Goal: Task Accomplishment & Management: Complete application form

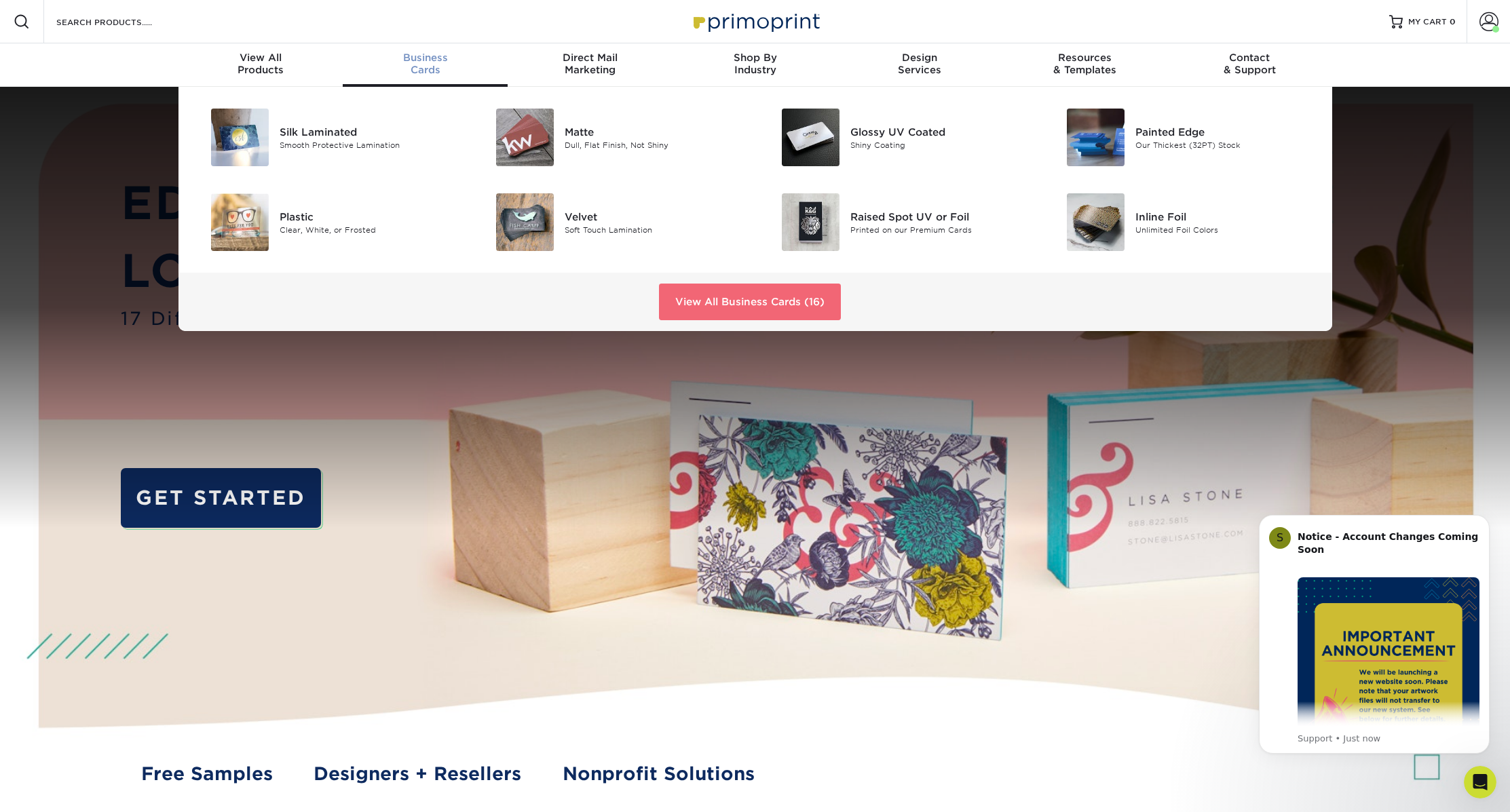
click at [755, 294] on link "View All Business Cards (16)" at bounding box center [749, 302] width 182 height 36
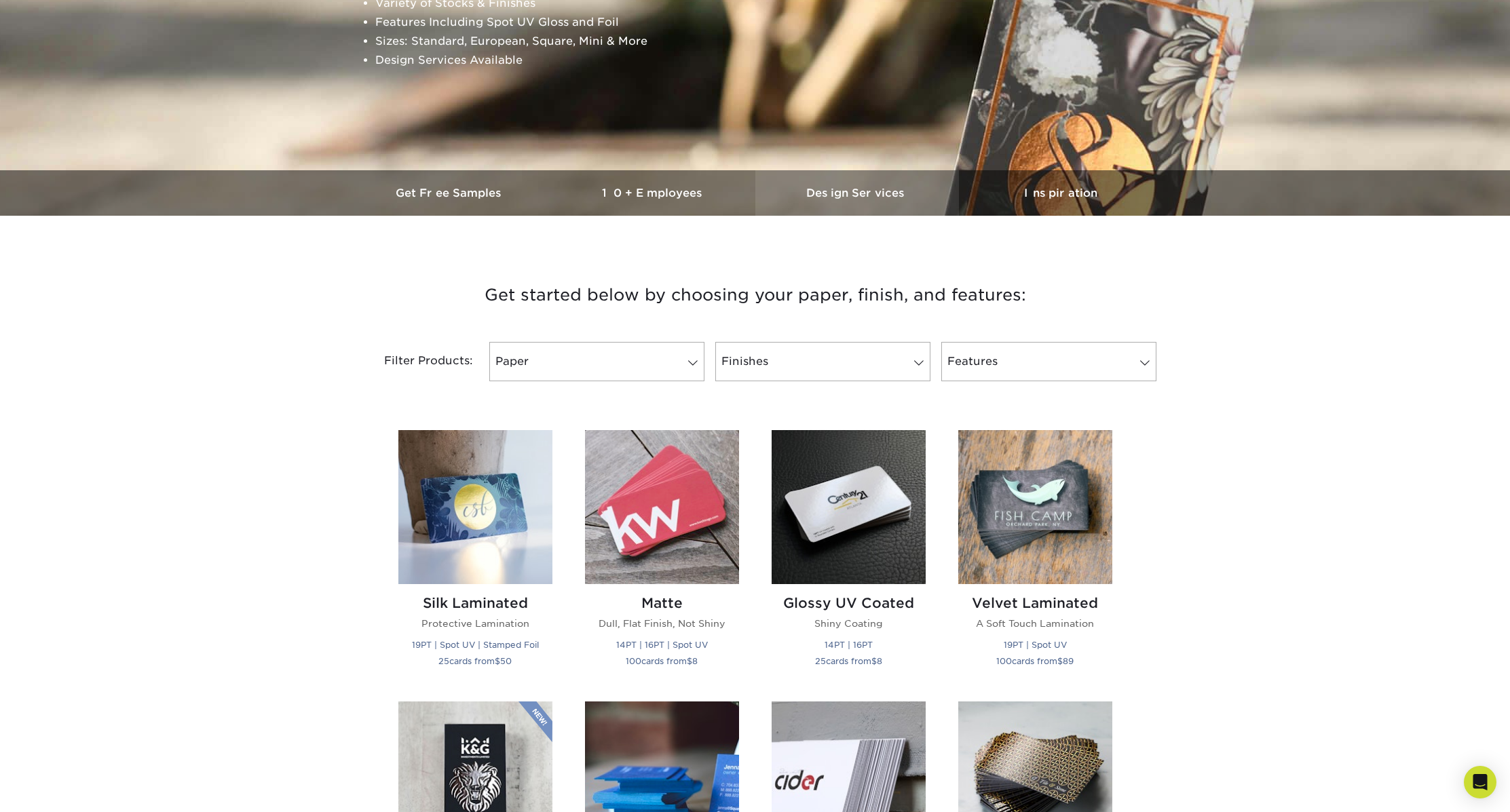
scroll to position [306, 0]
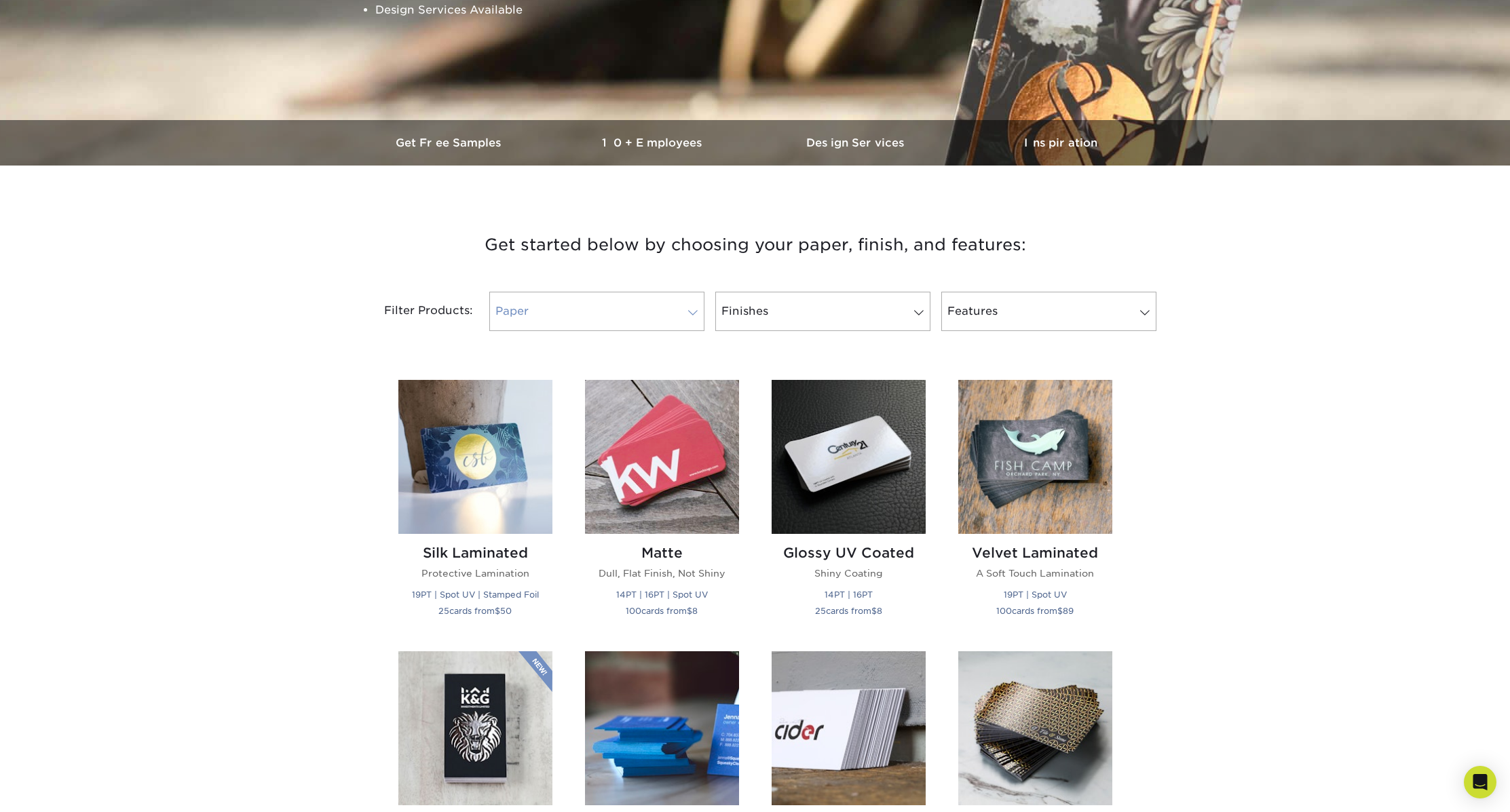
click at [594, 306] on link "Paper" at bounding box center [597, 311] width 215 height 39
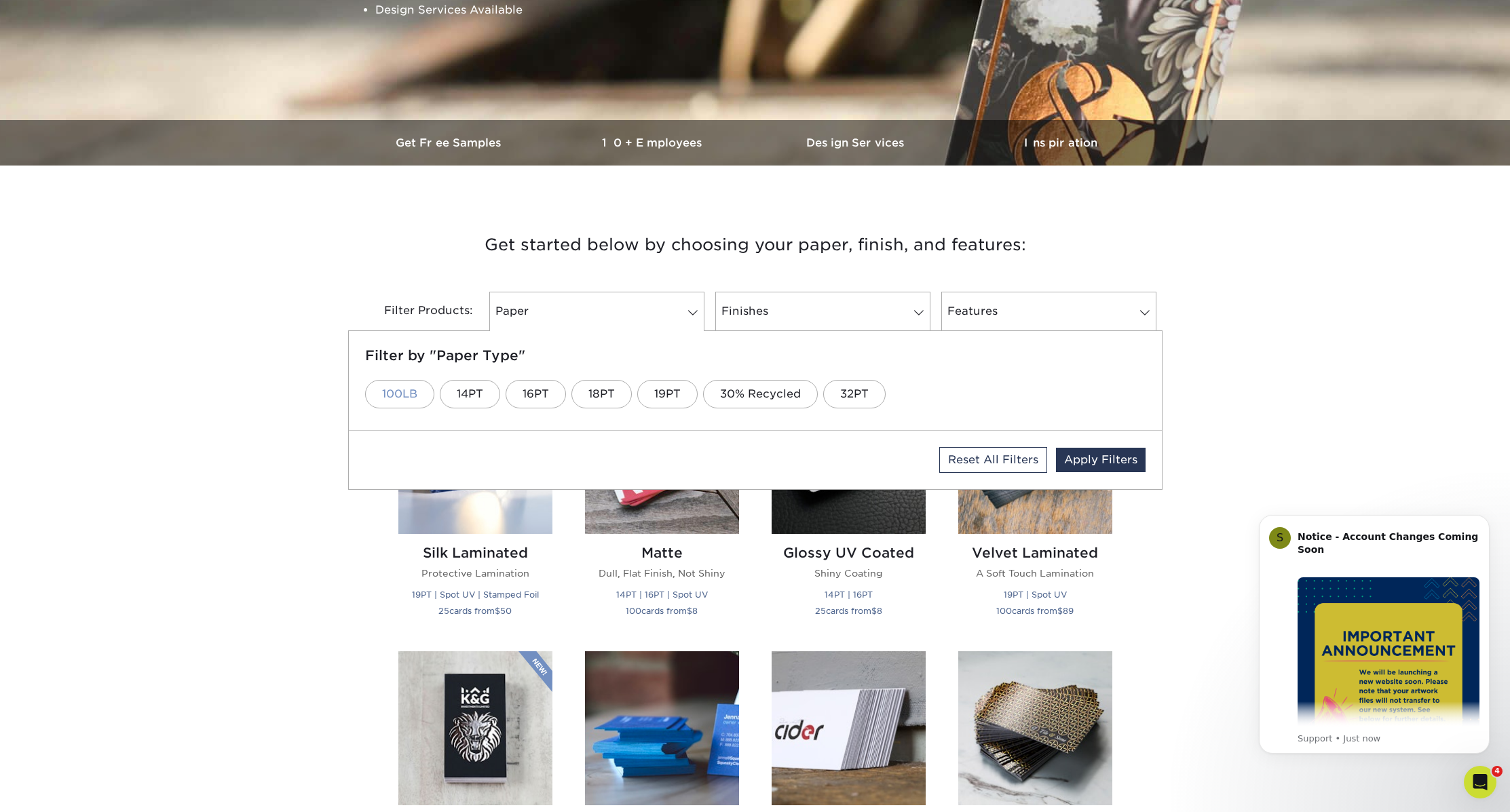
scroll to position [306, 1]
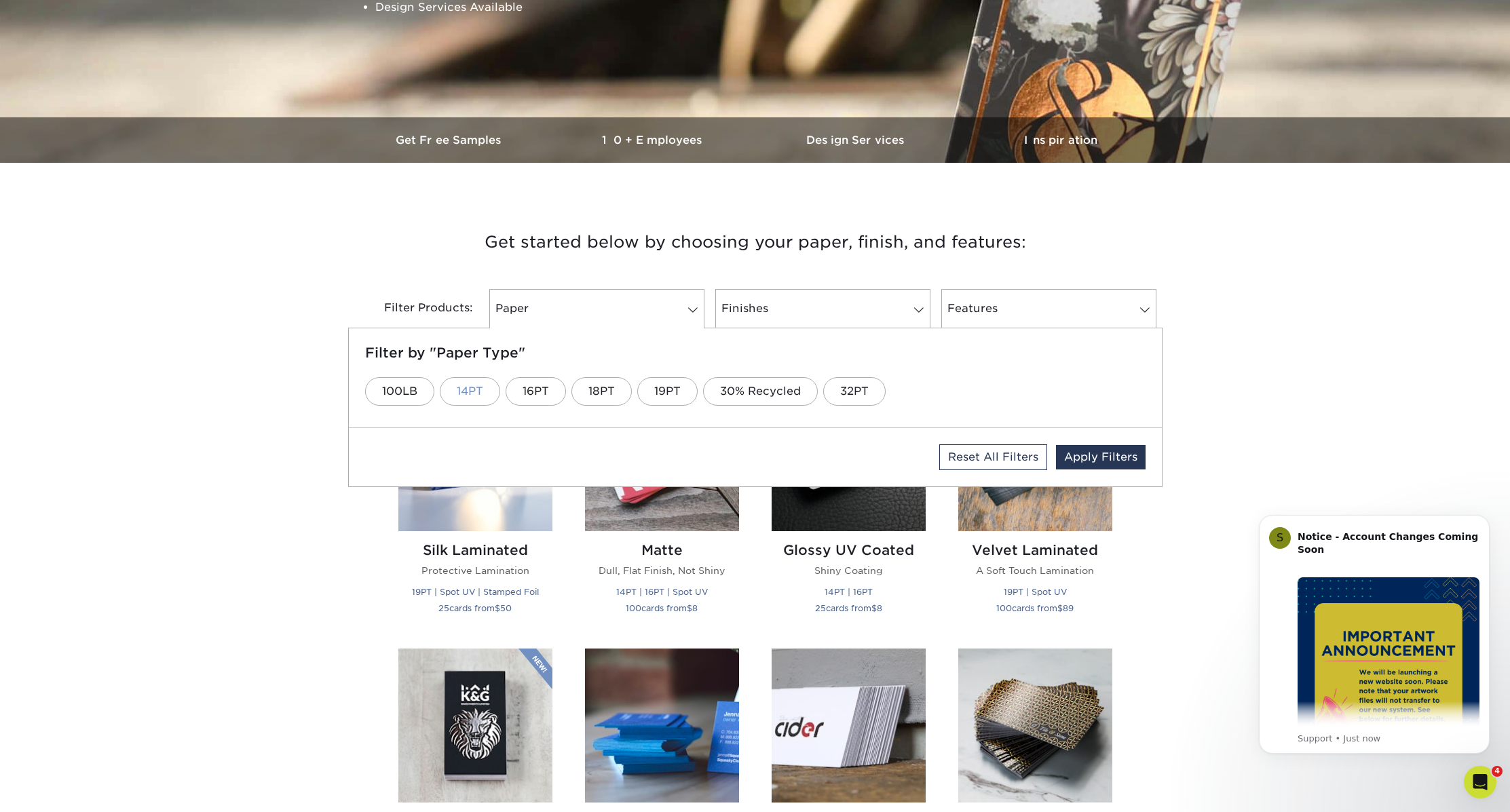
click at [463, 392] on link "14PT" at bounding box center [470, 392] width 61 height 29
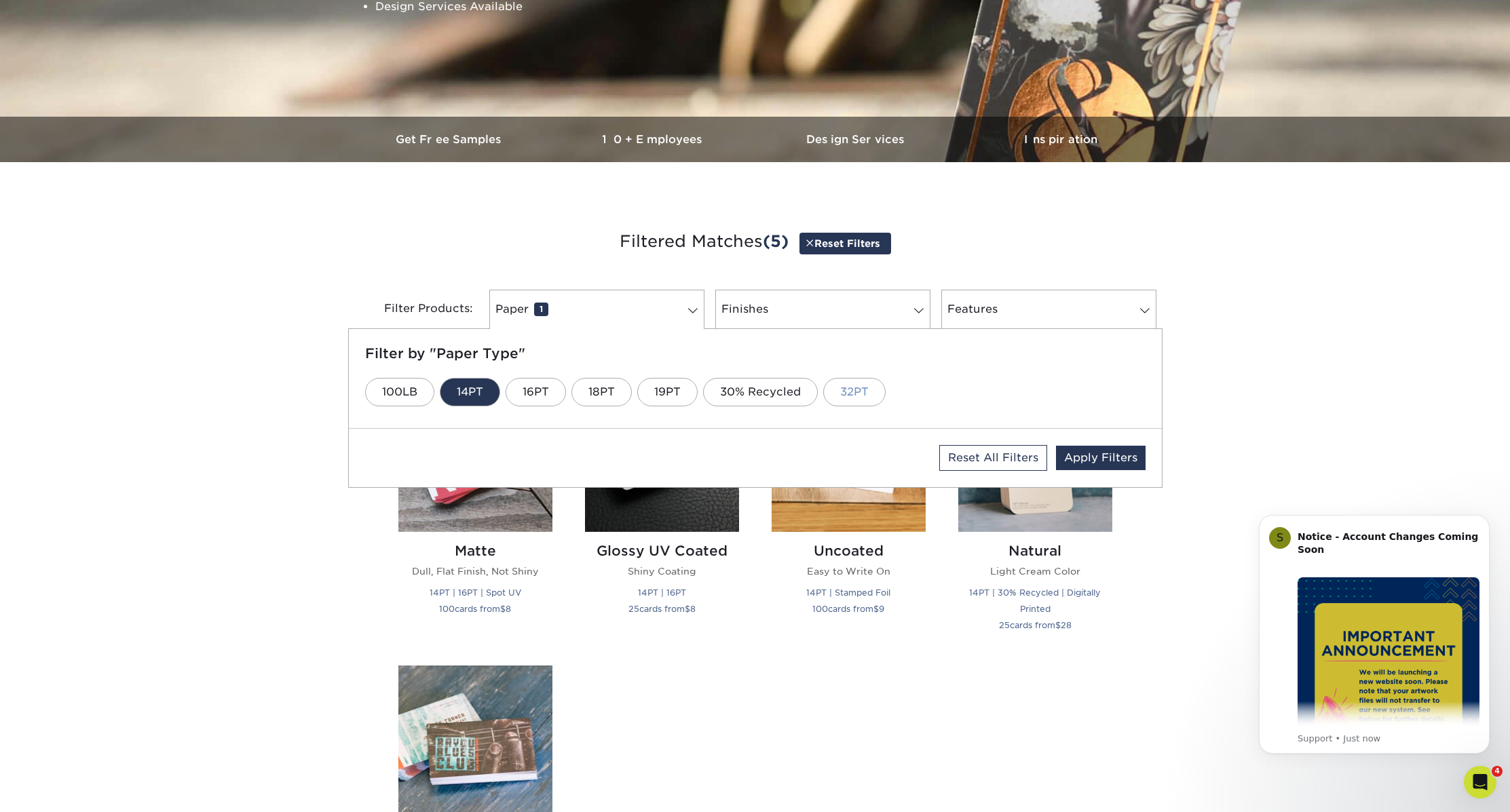
scroll to position [309, 0]
click at [802, 307] on link "Finishes 0" at bounding box center [822, 309] width 215 height 39
click at [407, 391] on link "Glossy UV" at bounding box center [411, 392] width 93 height 29
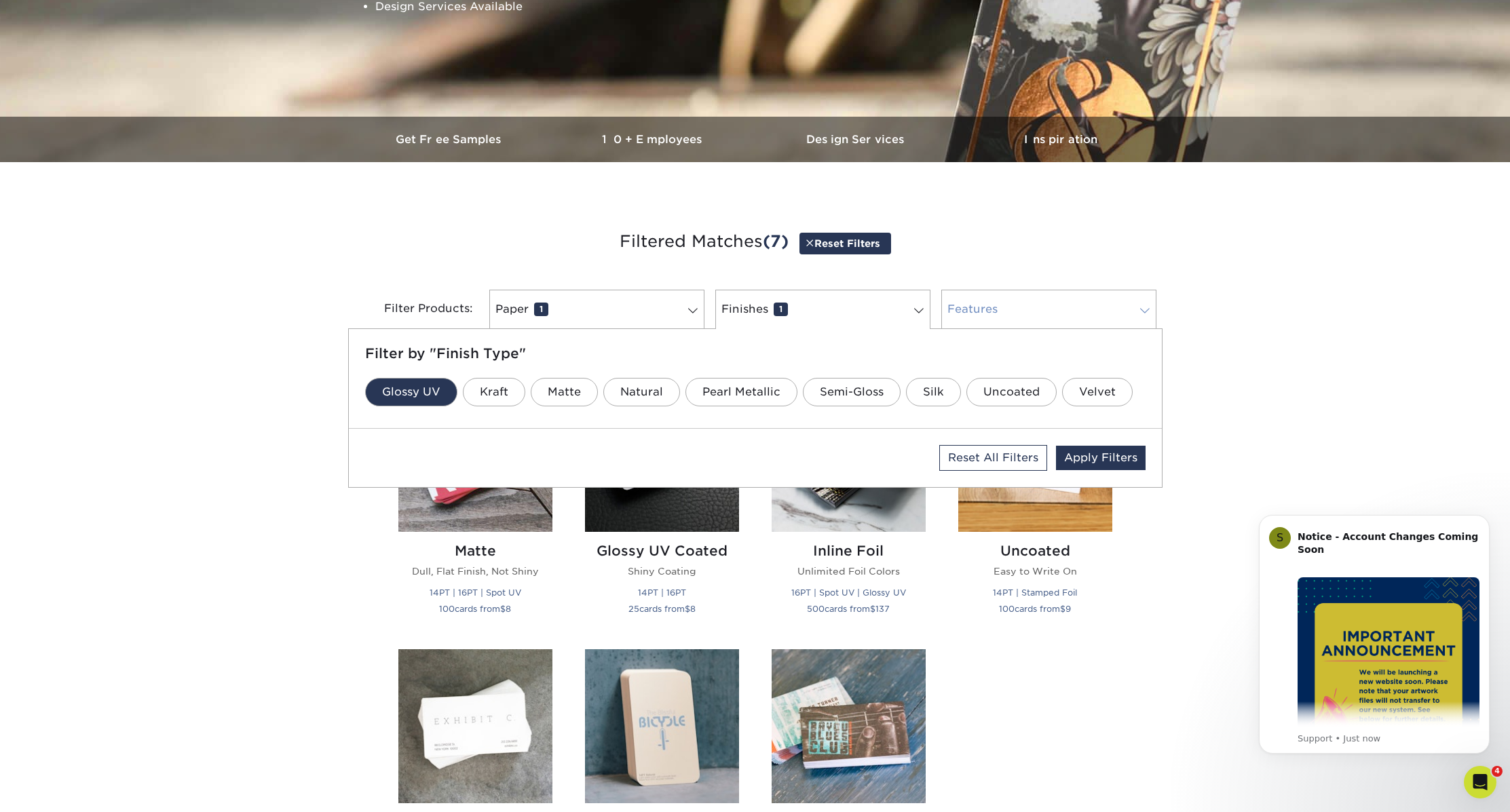
click at [1030, 314] on link "Features 0" at bounding box center [1048, 309] width 215 height 39
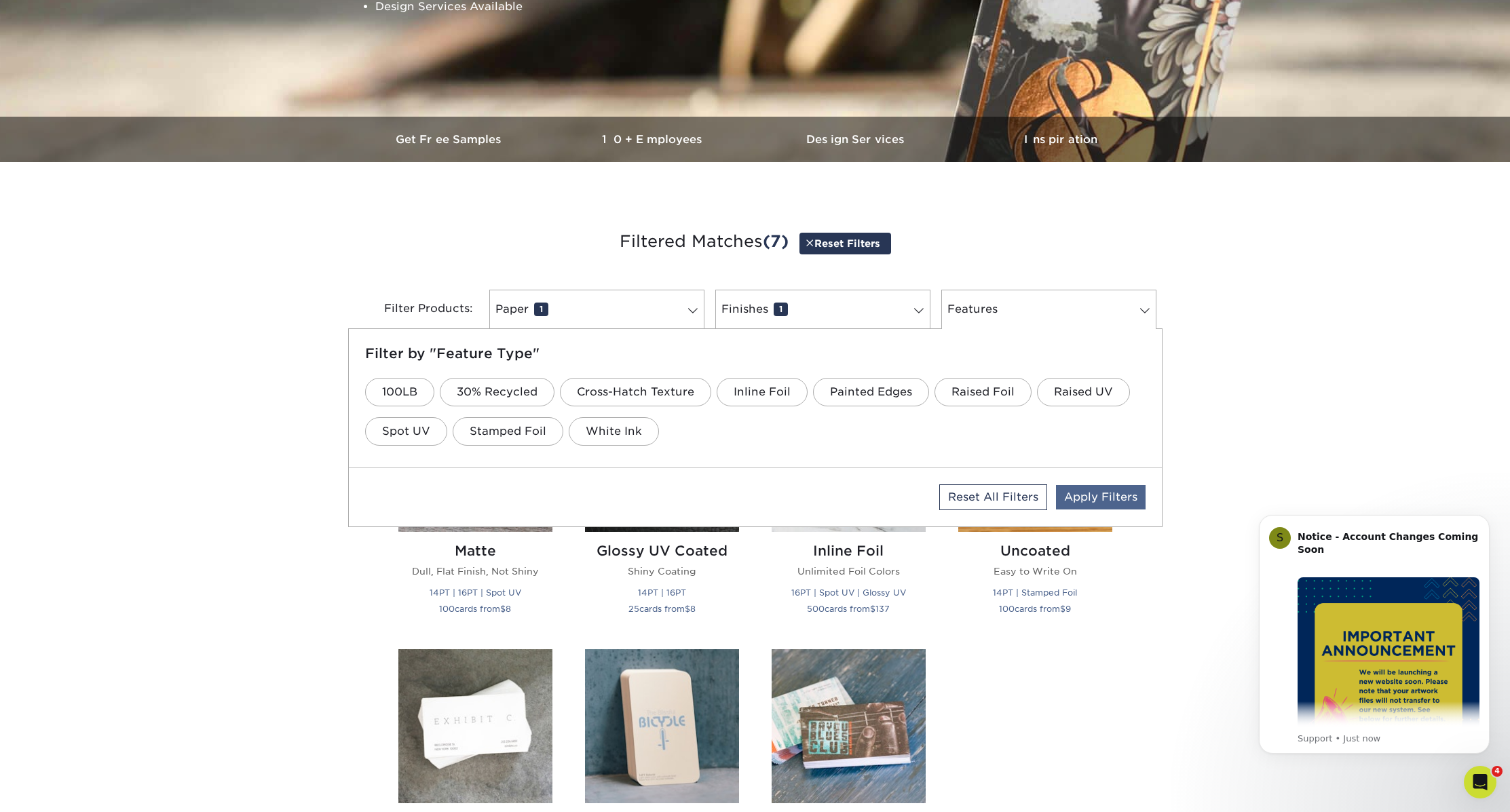
click at [1097, 497] on link "Apply Filters" at bounding box center [1101, 497] width 90 height 24
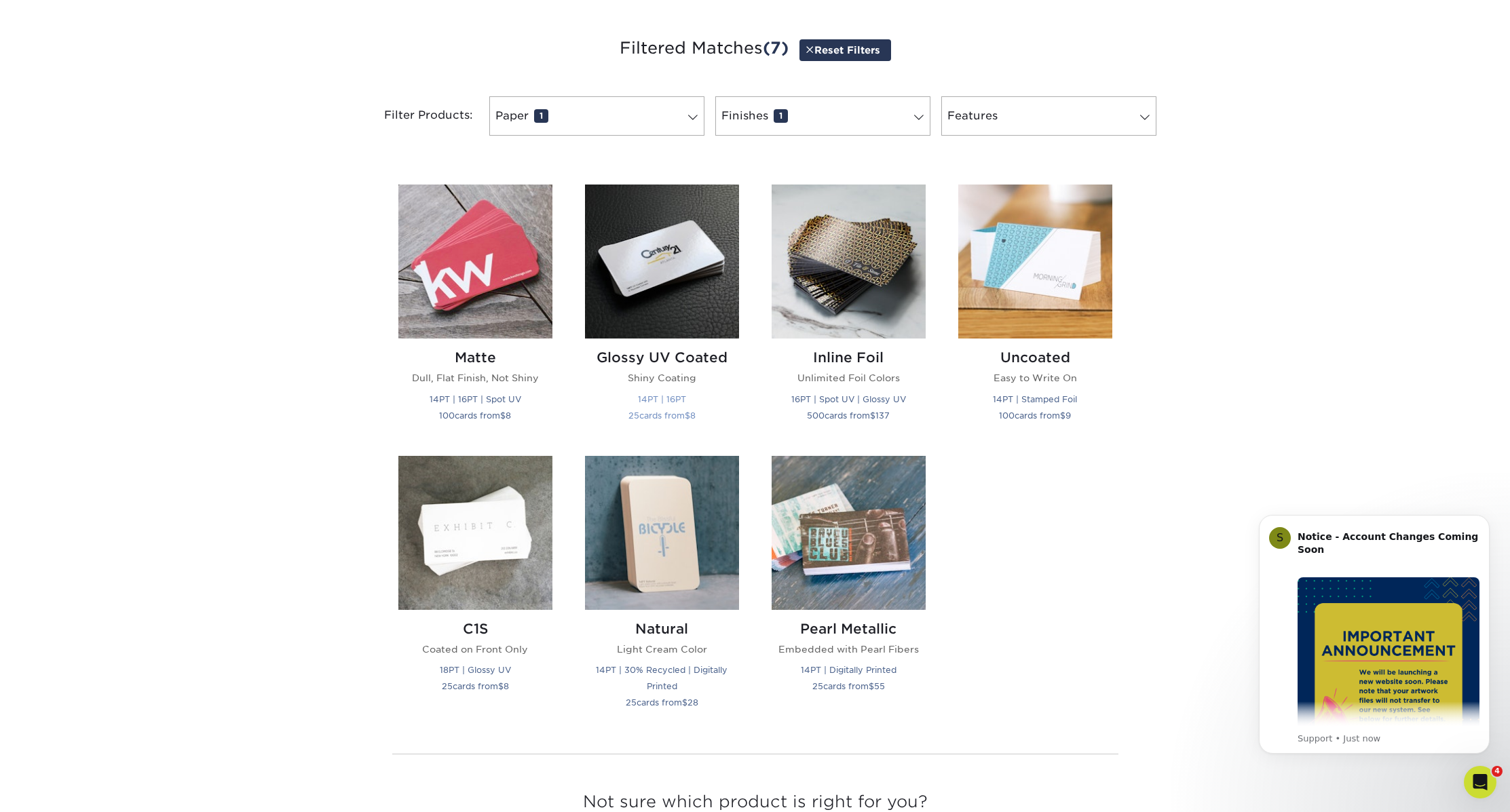
scroll to position [504, 0]
click at [644, 398] on small "14PT | 16PT" at bounding box center [662, 398] width 49 height 10
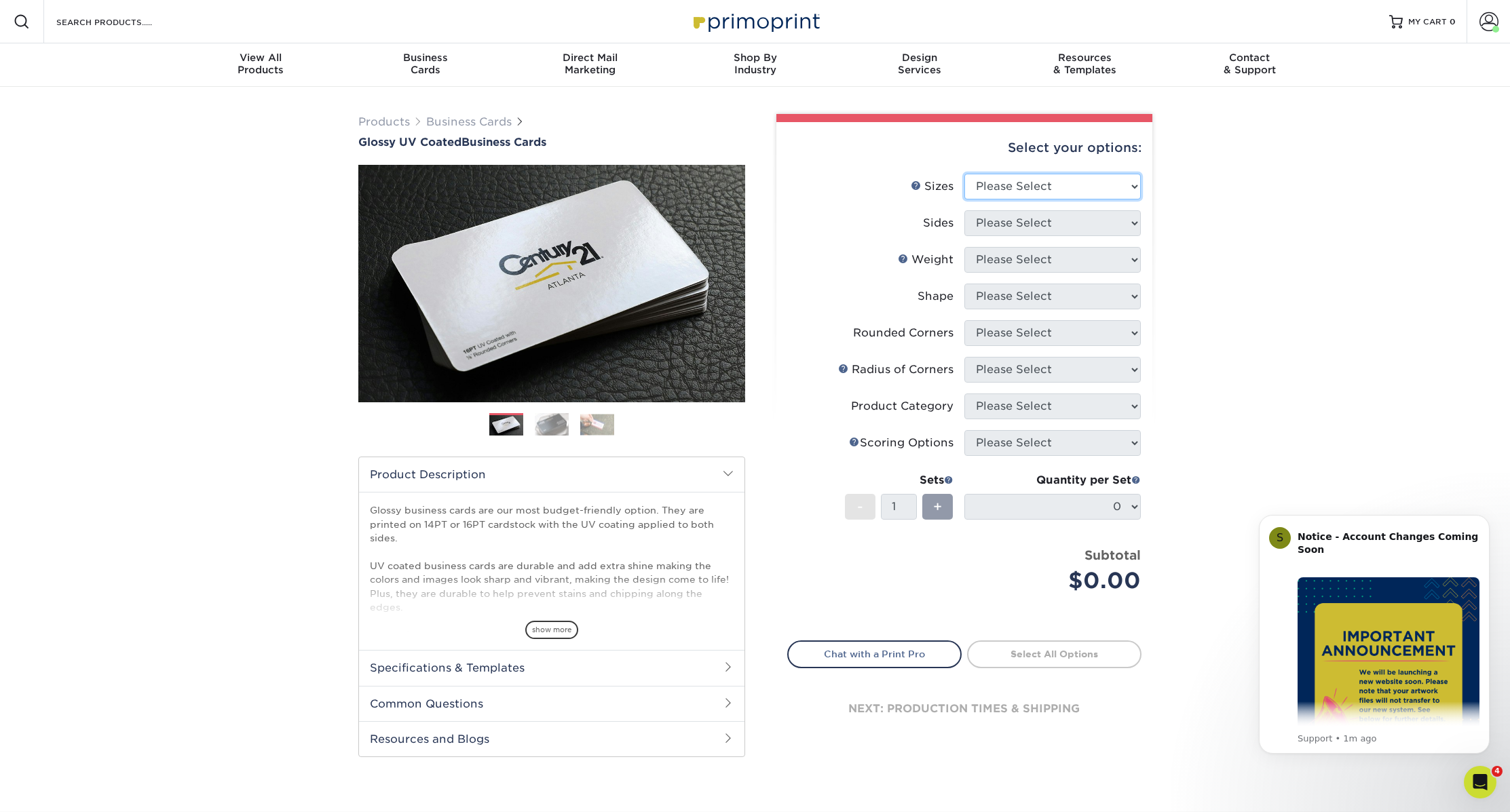
drag, startPoint x: 1054, startPoint y: 185, endPoint x: 844, endPoint y: 3, distance: 277.9
click at [1248, 325] on div "Products Business Cards Glossy UV Coated Business Cards Previous Next" at bounding box center [755, 449] width 1510 height 725
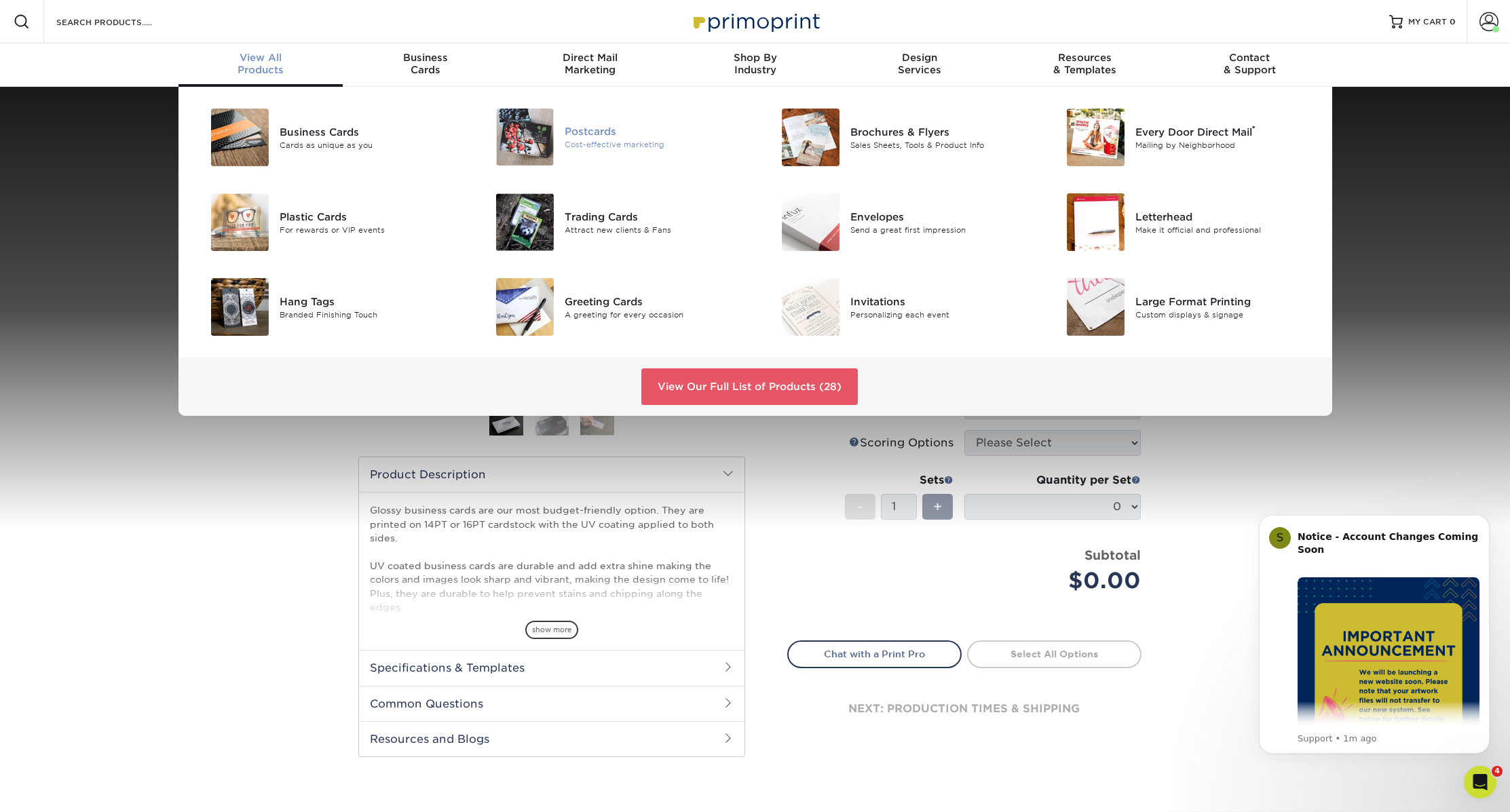
click at [597, 130] on div "Postcards" at bounding box center [654, 132] width 179 height 15
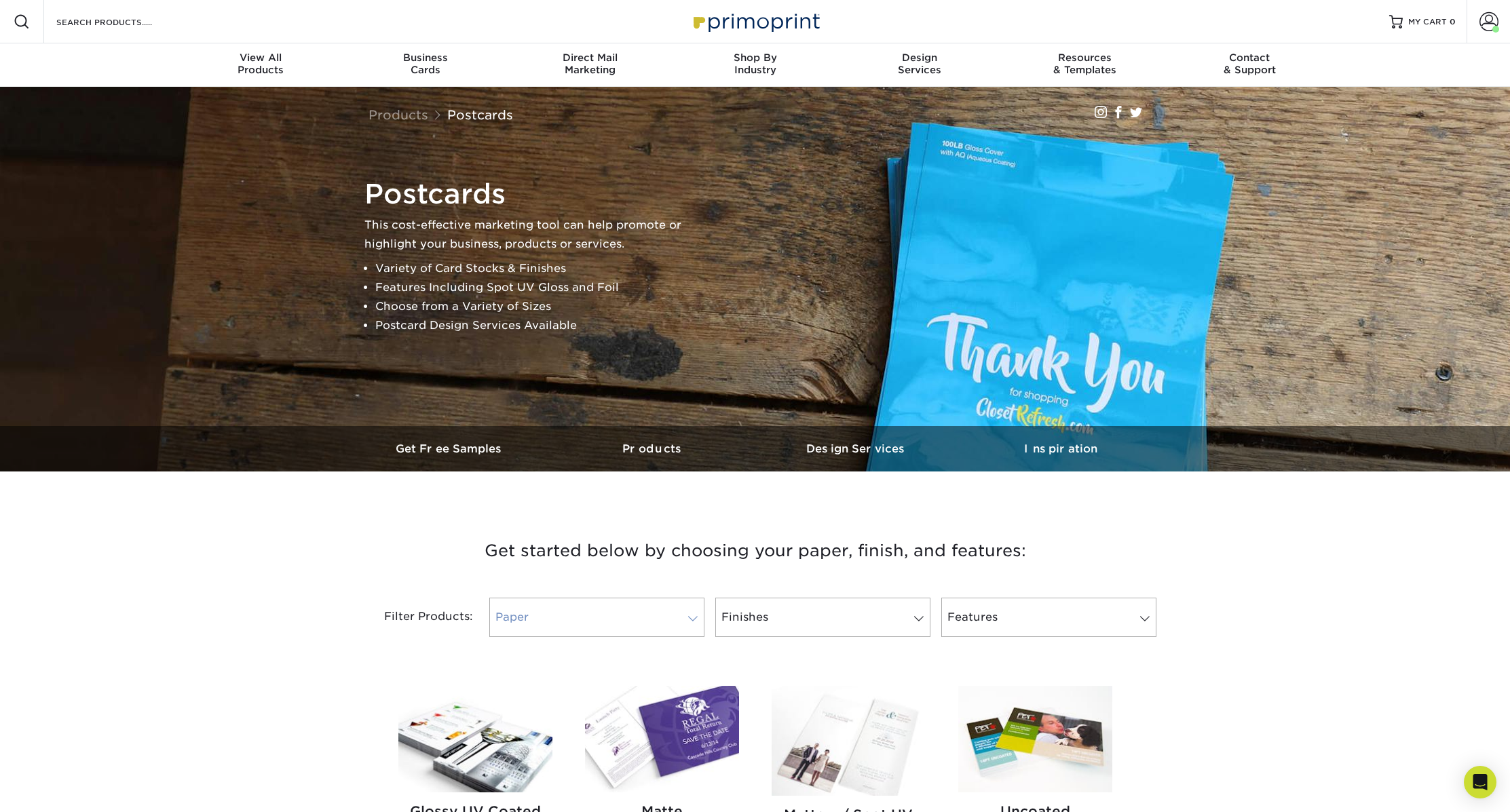
click at [612, 608] on link "Paper" at bounding box center [597, 618] width 215 height 39
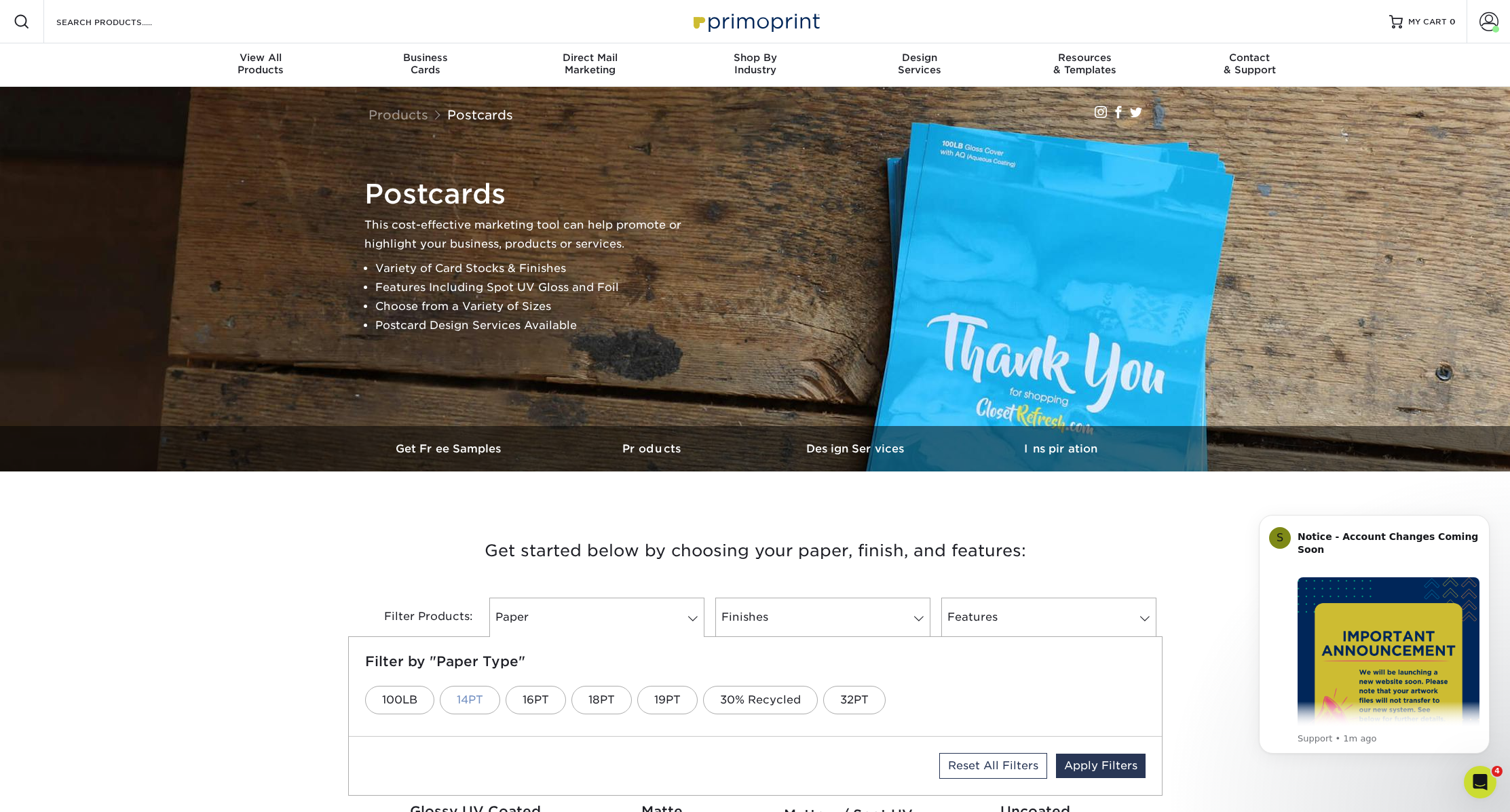
click at [477, 700] on link "14PT" at bounding box center [470, 700] width 61 height 29
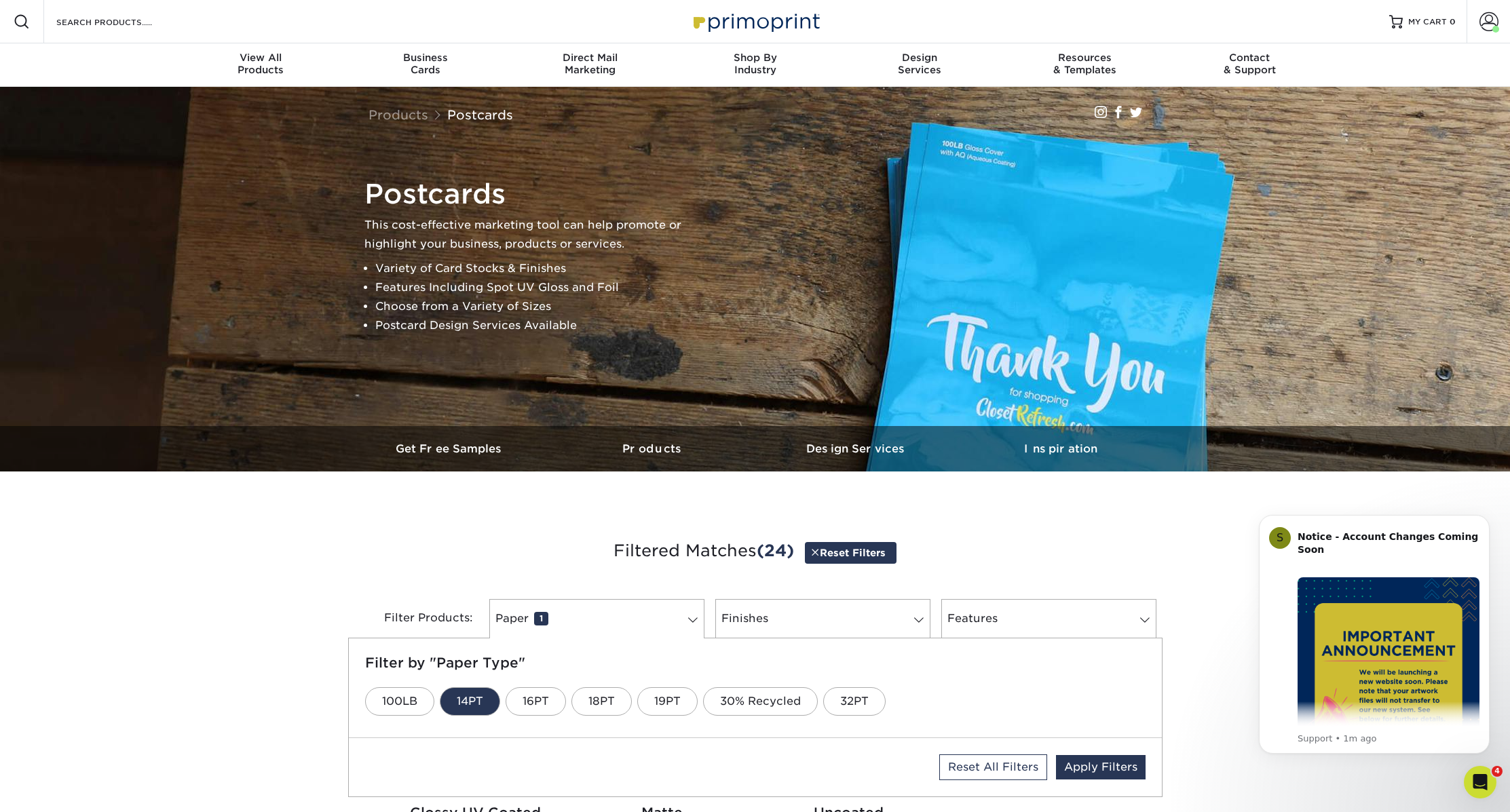
scroll to position [1, 0]
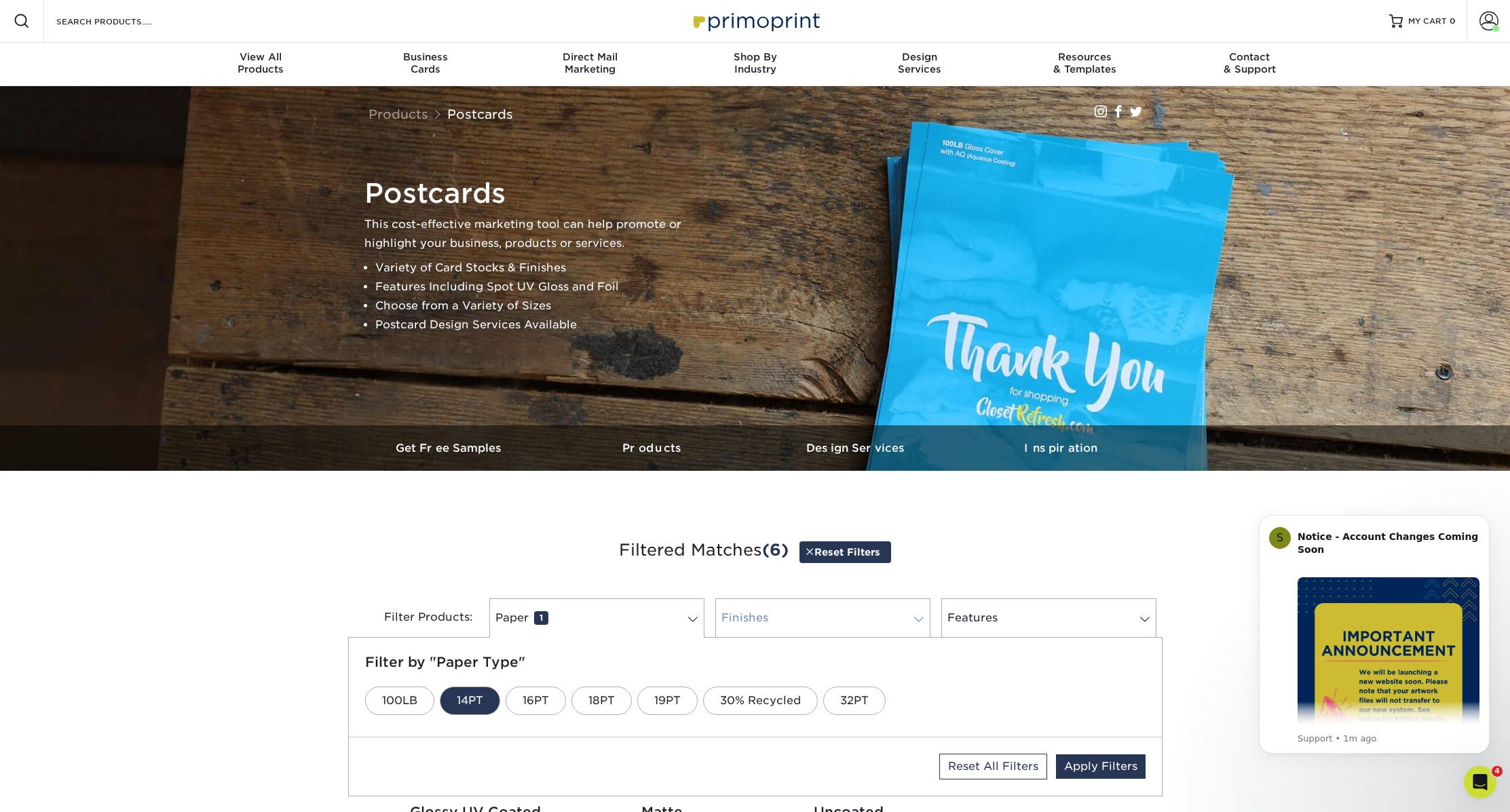
click at [769, 623] on link "Finishes 0" at bounding box center [822, 619] width 215 height 39
click at [413, 707] on link "Gloss" at bounding box center [397, 701] width 64 height 29
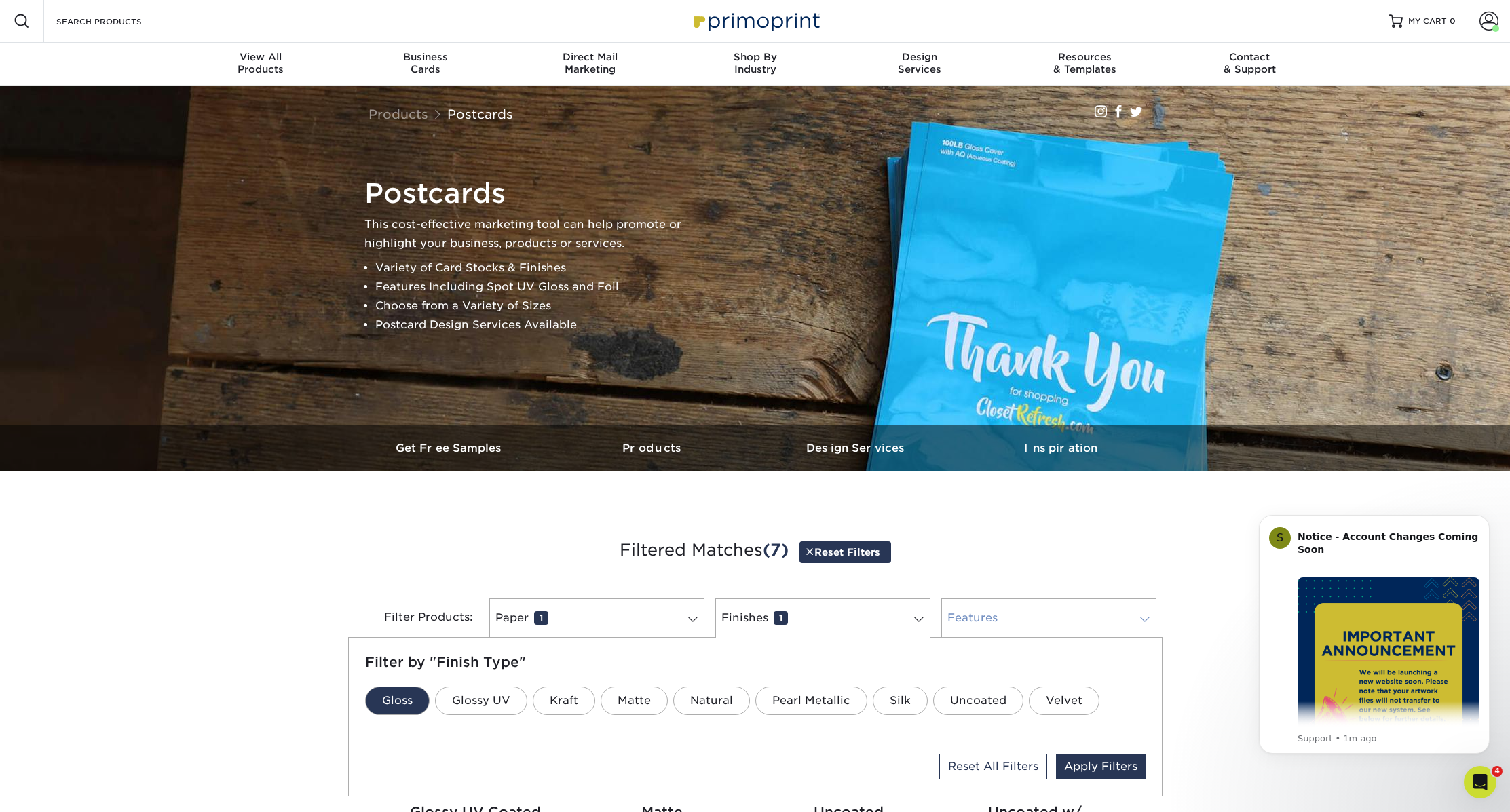
click at [1010, 623] on link "Features 0" at bounding box center [1048, 619] width 215 height 39
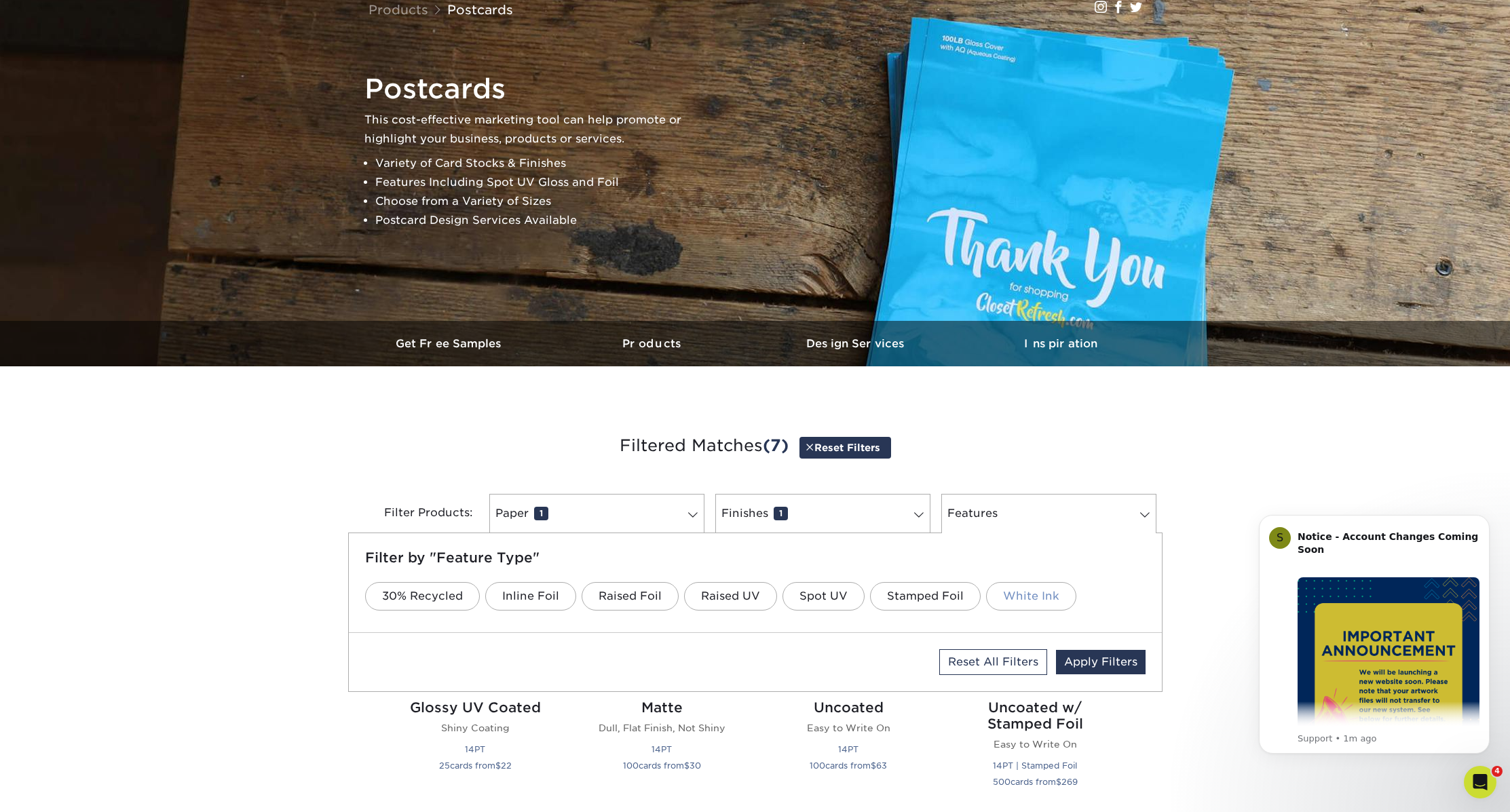
scroll to position [150, 0]
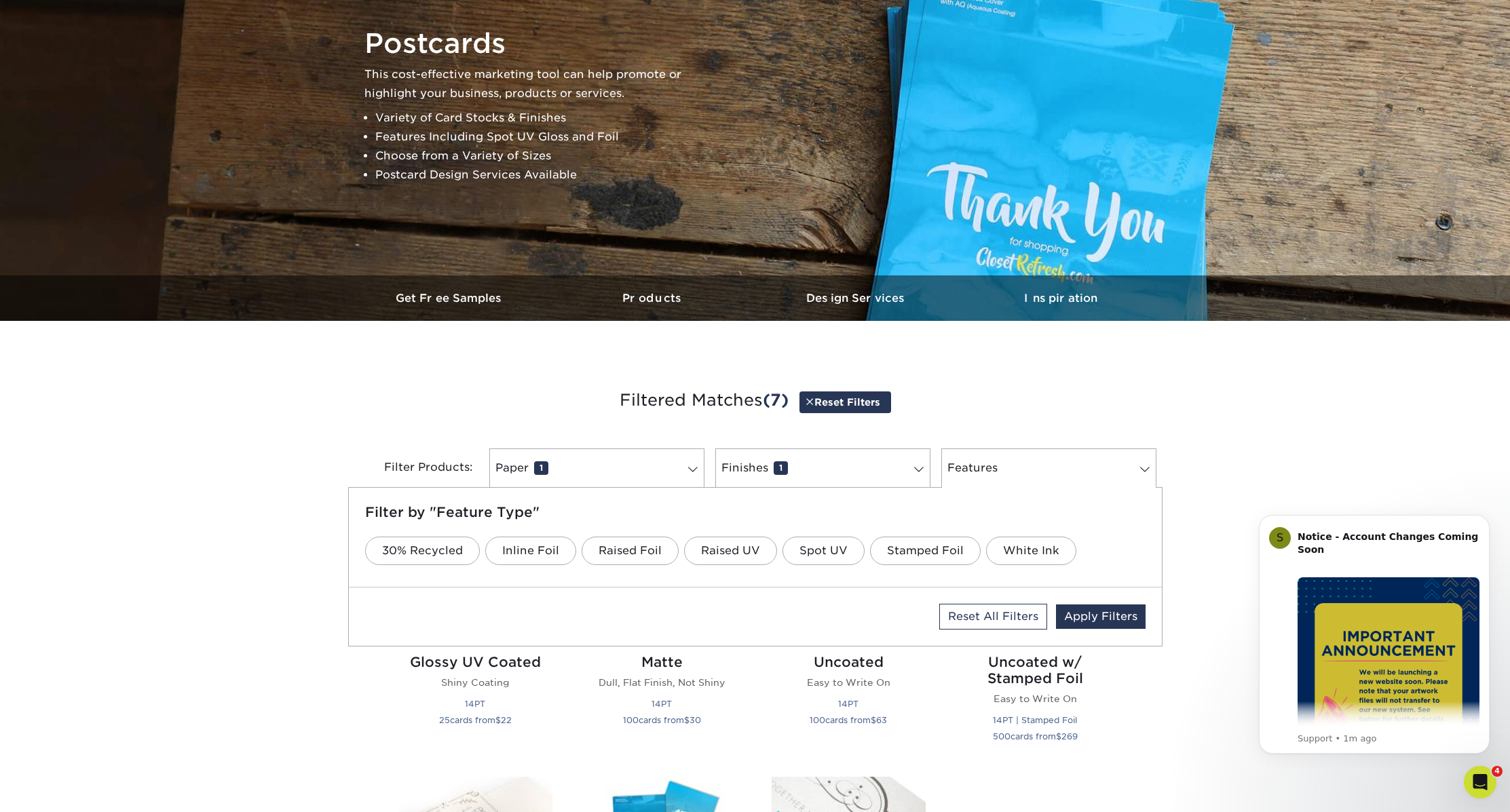
click at [1203, 604] on div "Get started below by choosing your paper, finish, and features: Filtered Matche…" at bounding box center [755, 762] width 1510 height 819
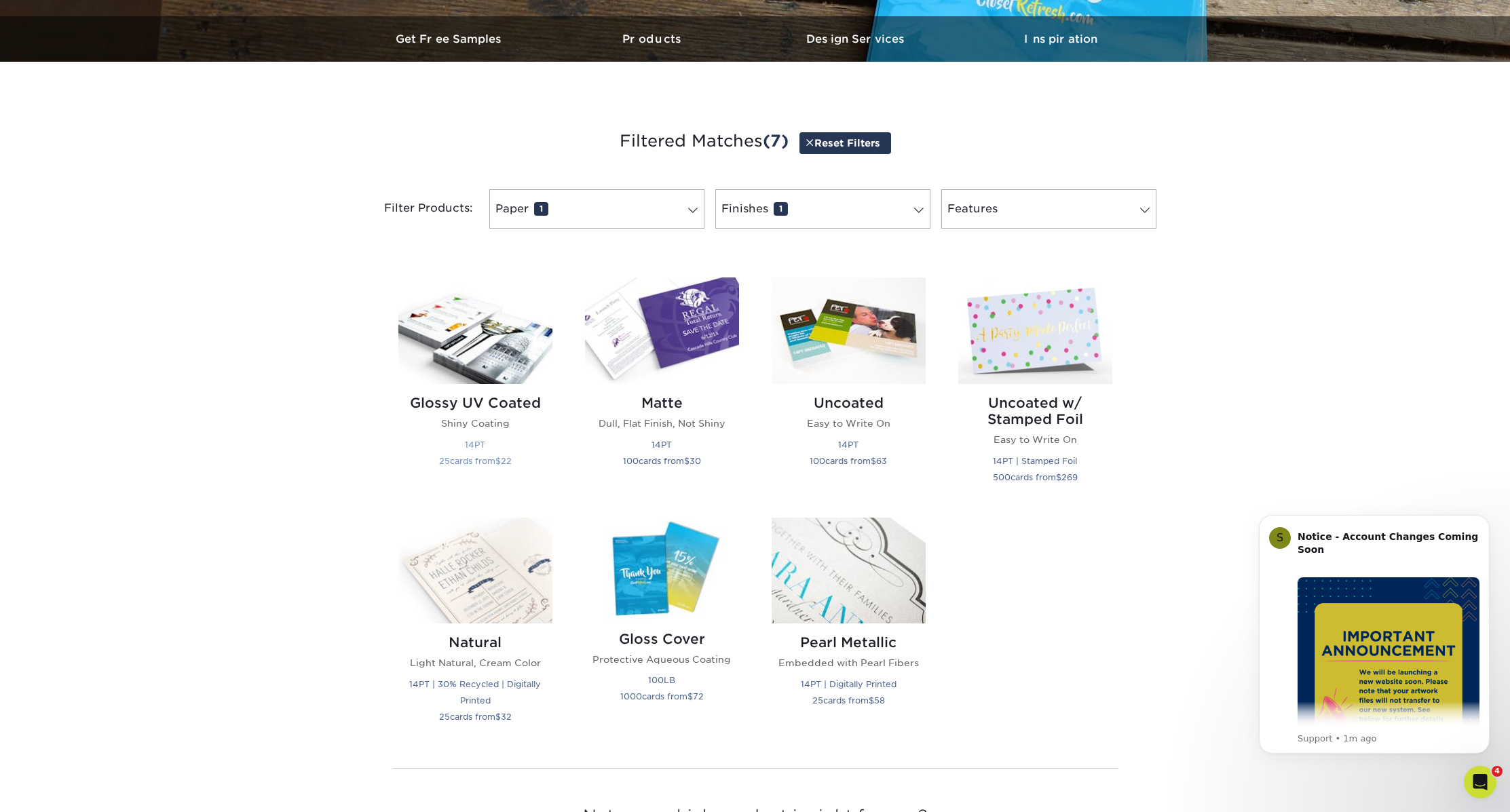
scroll to position [473, 0]
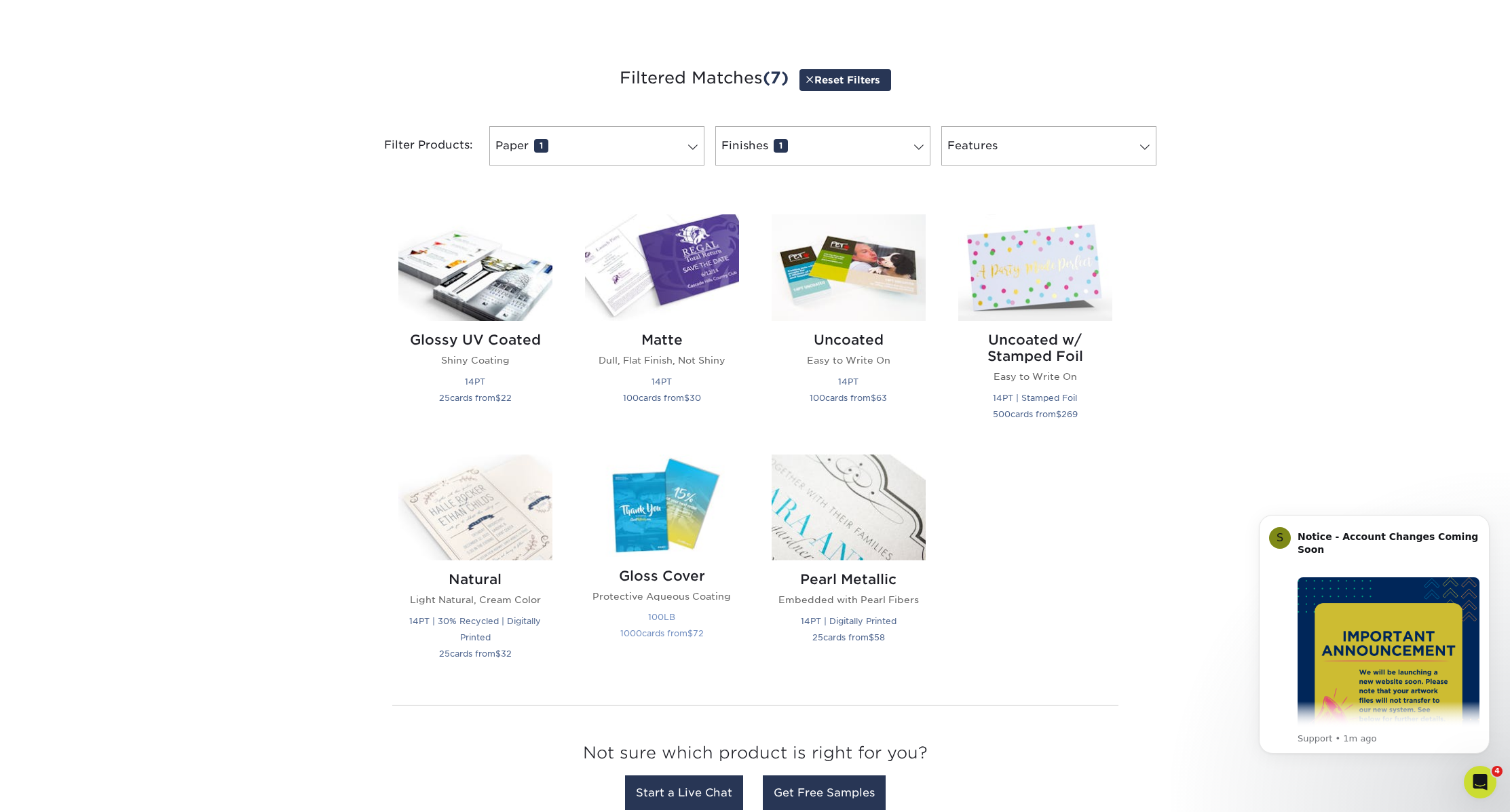
click at [655, 506] on img at bounding box center [662, 506] width 154 height 103
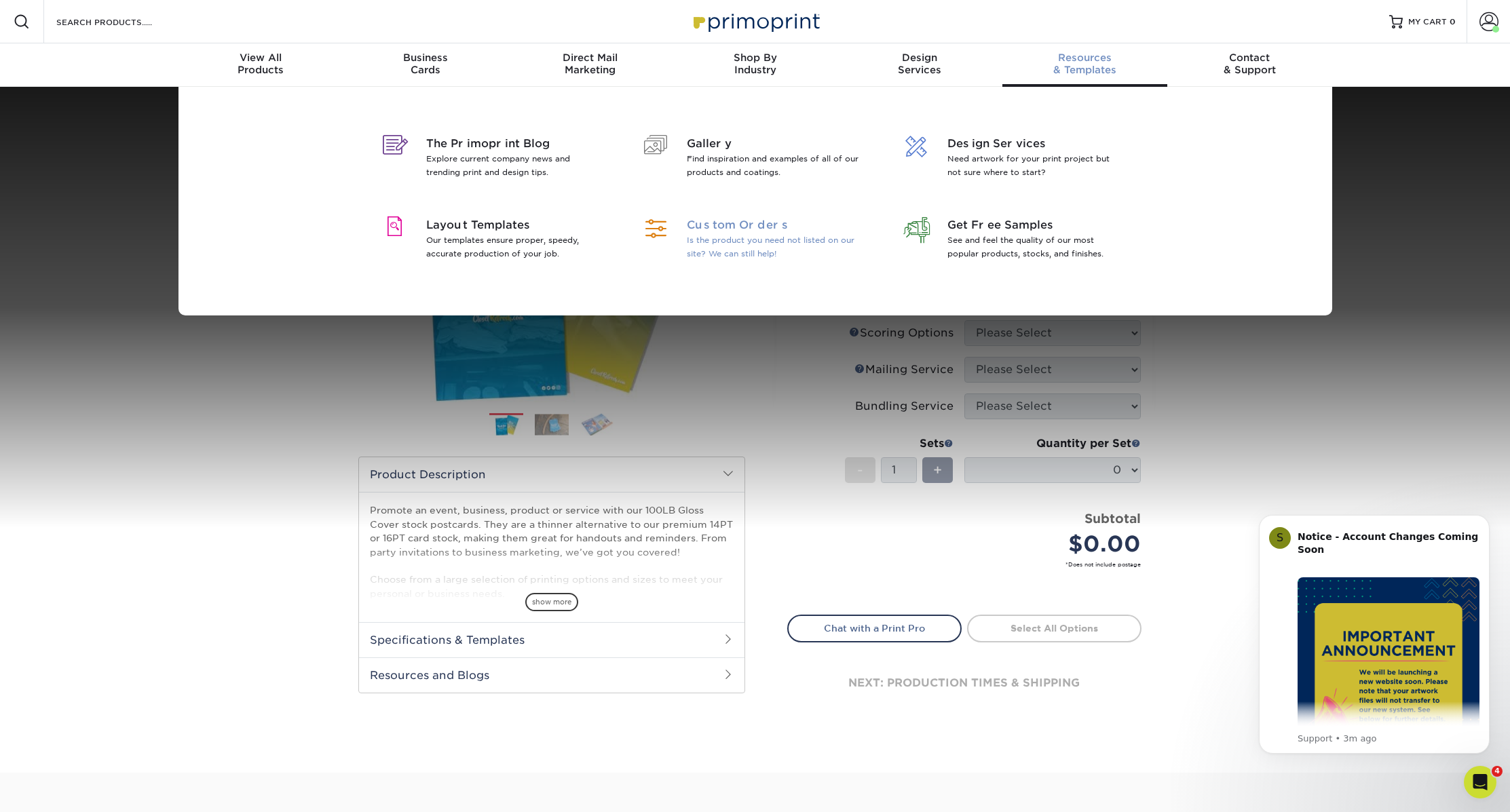
click at [742, 222] on span "Custom Orders" at bounding box center [775, 224] width 176 height 16
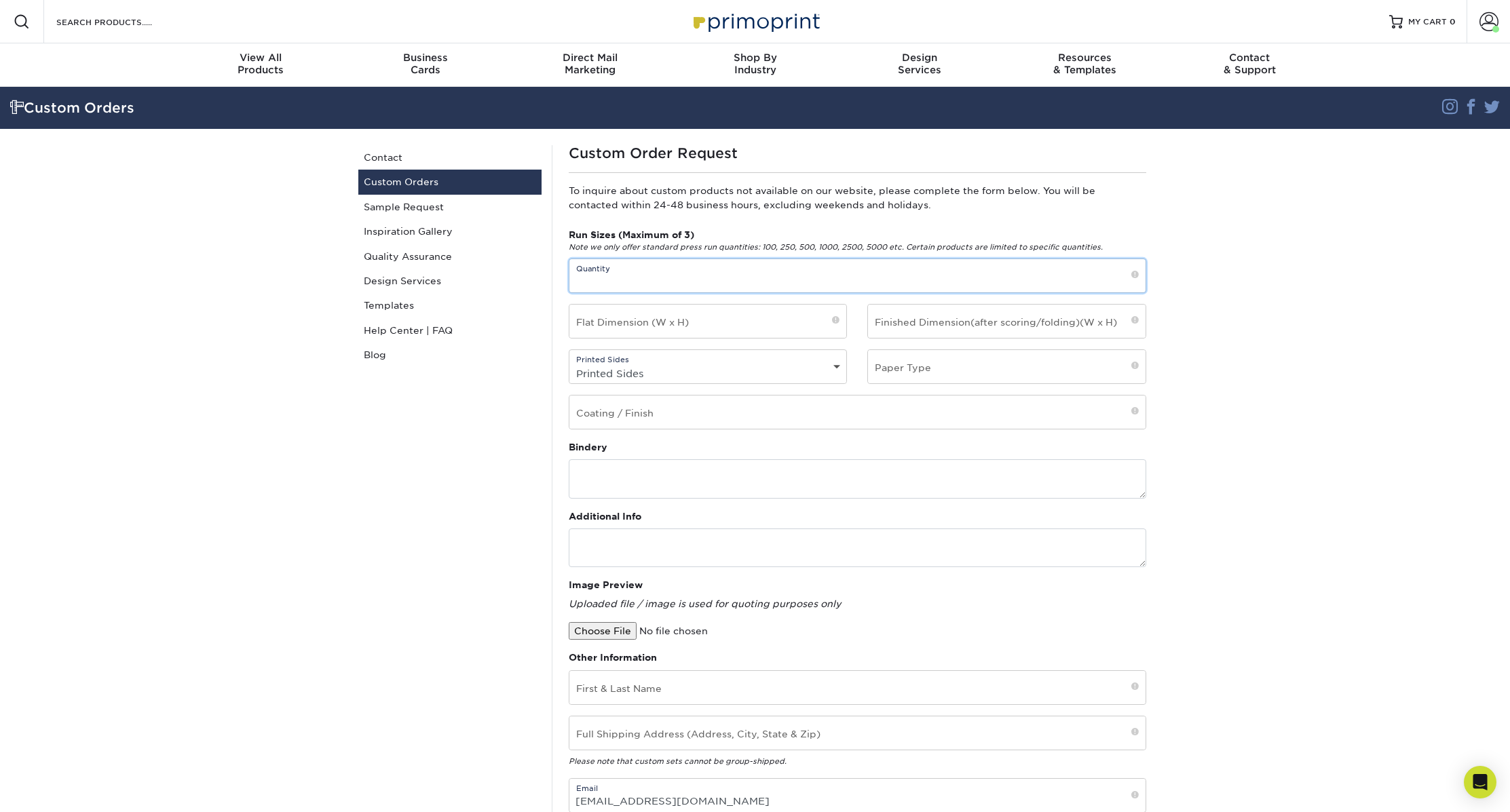
click at [657, 271] on input "text" at bounding box center [857, 276] width 577 height 34
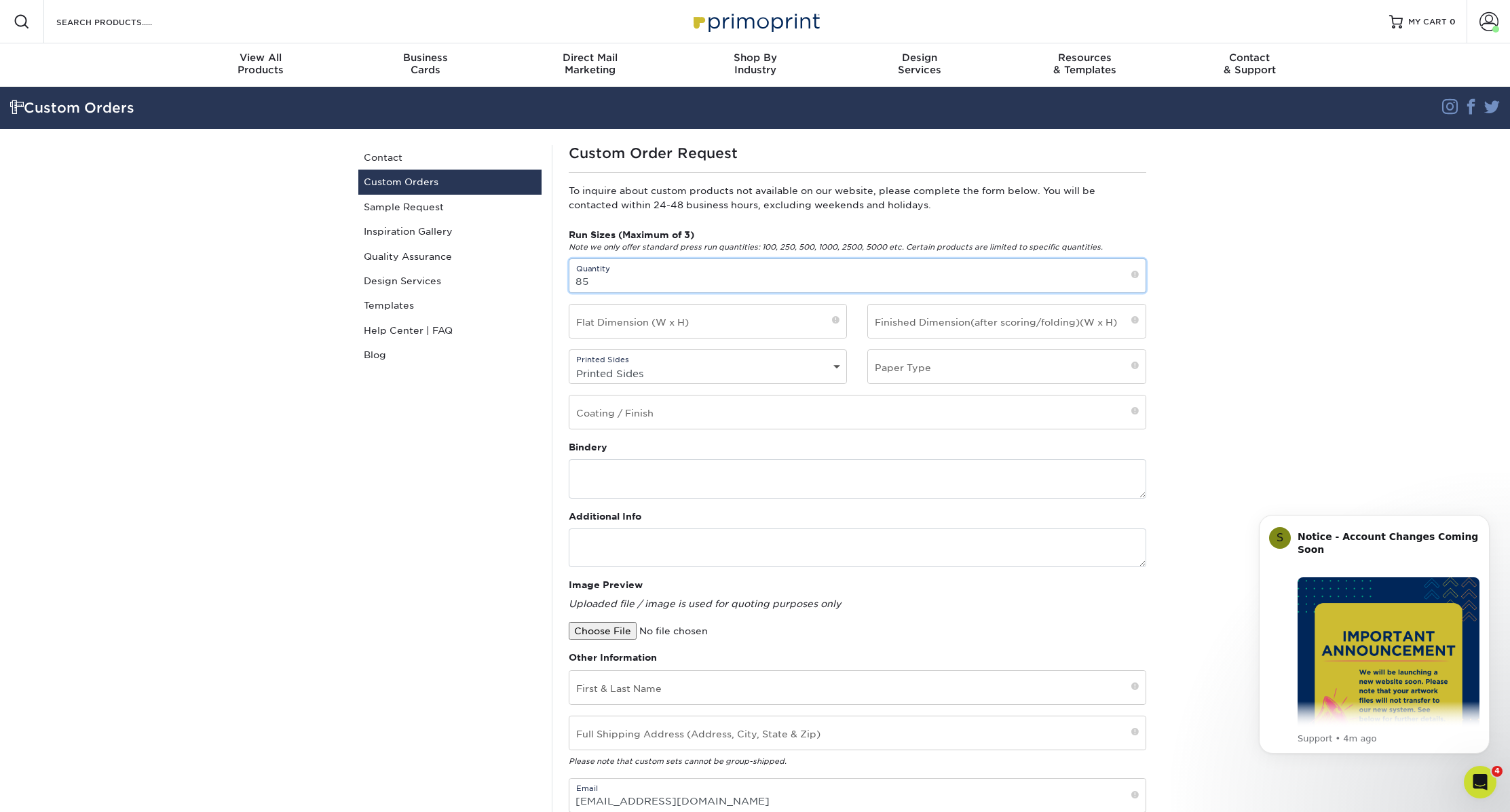
click at [646, 281] on input "85" at bounding box center [857, 276] width 577 height 34
type input "900"
click at [700, 319] on input "text" at bounding box center [707, 321] width 278 height 34
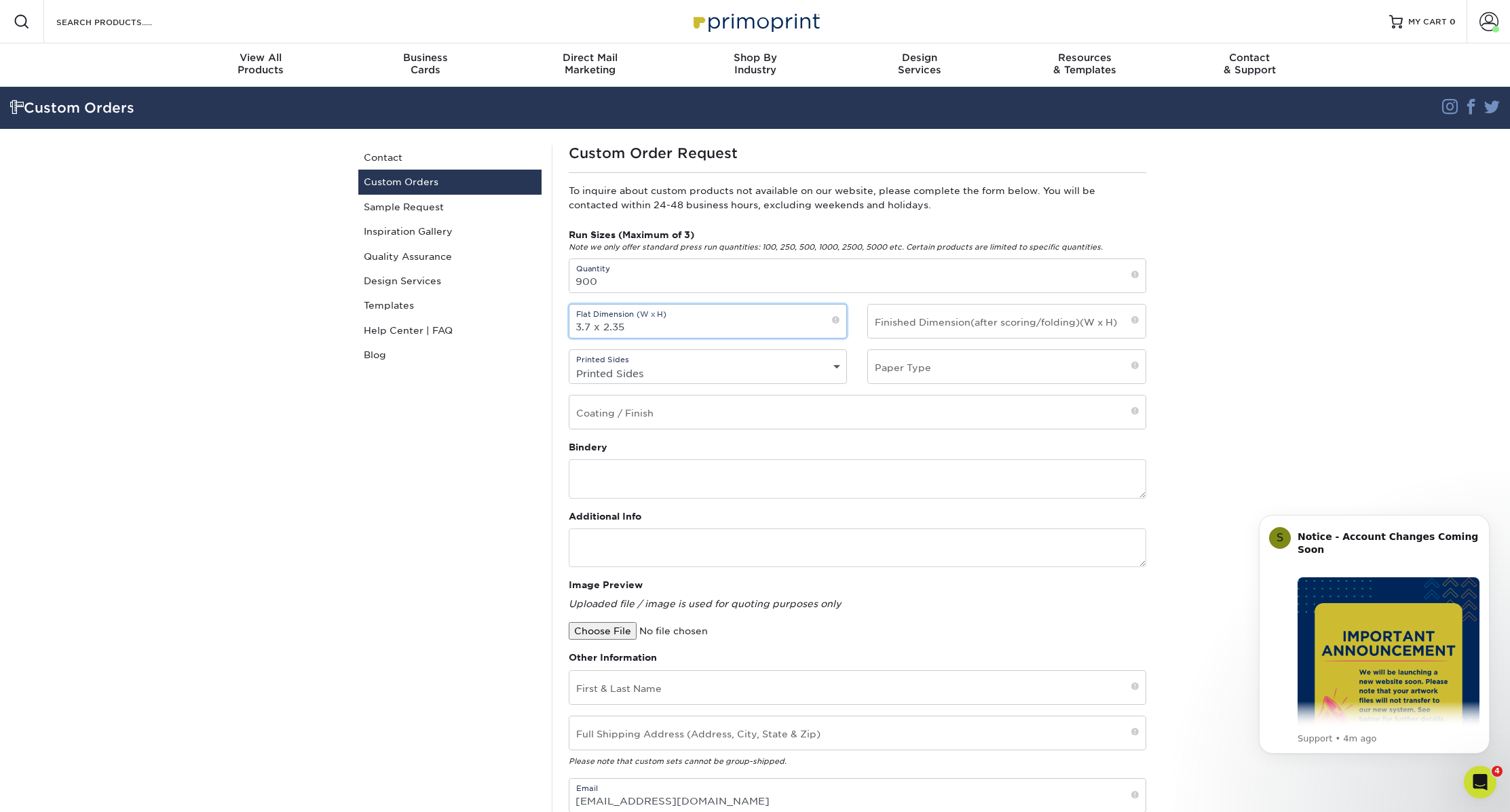
type input "3.7 x 2.35"
click at [930, 327] on input "text" at bounding box center [1006, 321] width 278 height 34
type input "3.7 x 2.35"
select select "4/4 - Double Sided"
click at [923, 372] on input "text" at bounding box center [1006, 367] width 278 height 34
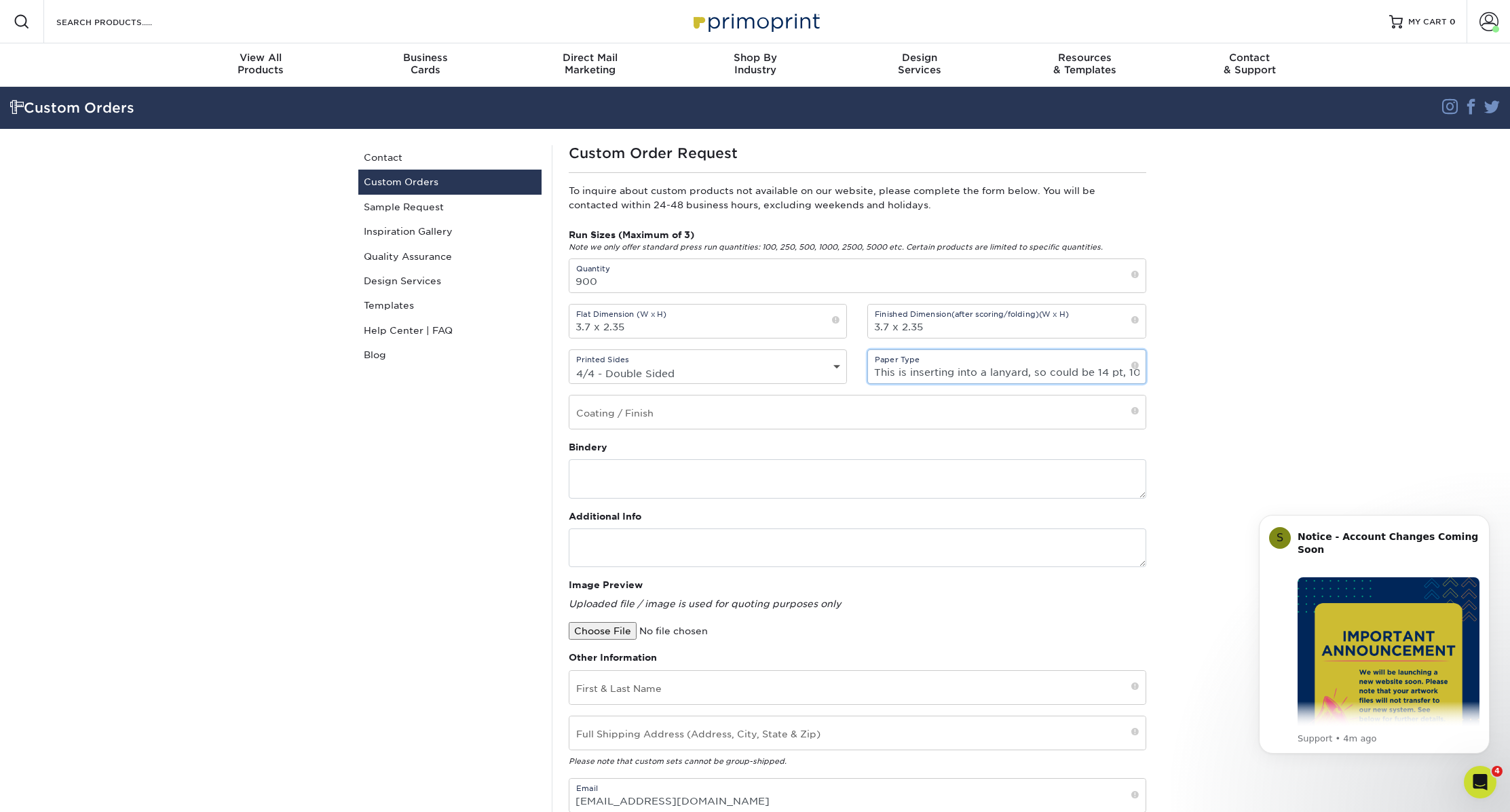
type input "This is inserting into a lanyard, so could be 14 pt, 100lb, just needs to be in…"
click at [710, 408] on input "text" at bounding box center [857, 412] width 577 height 34
click at [598, 422] on input "gloass" at bounding box center [857, 412] width 577 height 34
type input "gloss"
click at [651, 474] on textarea at bounding box center [858, 478] width 577 height 38
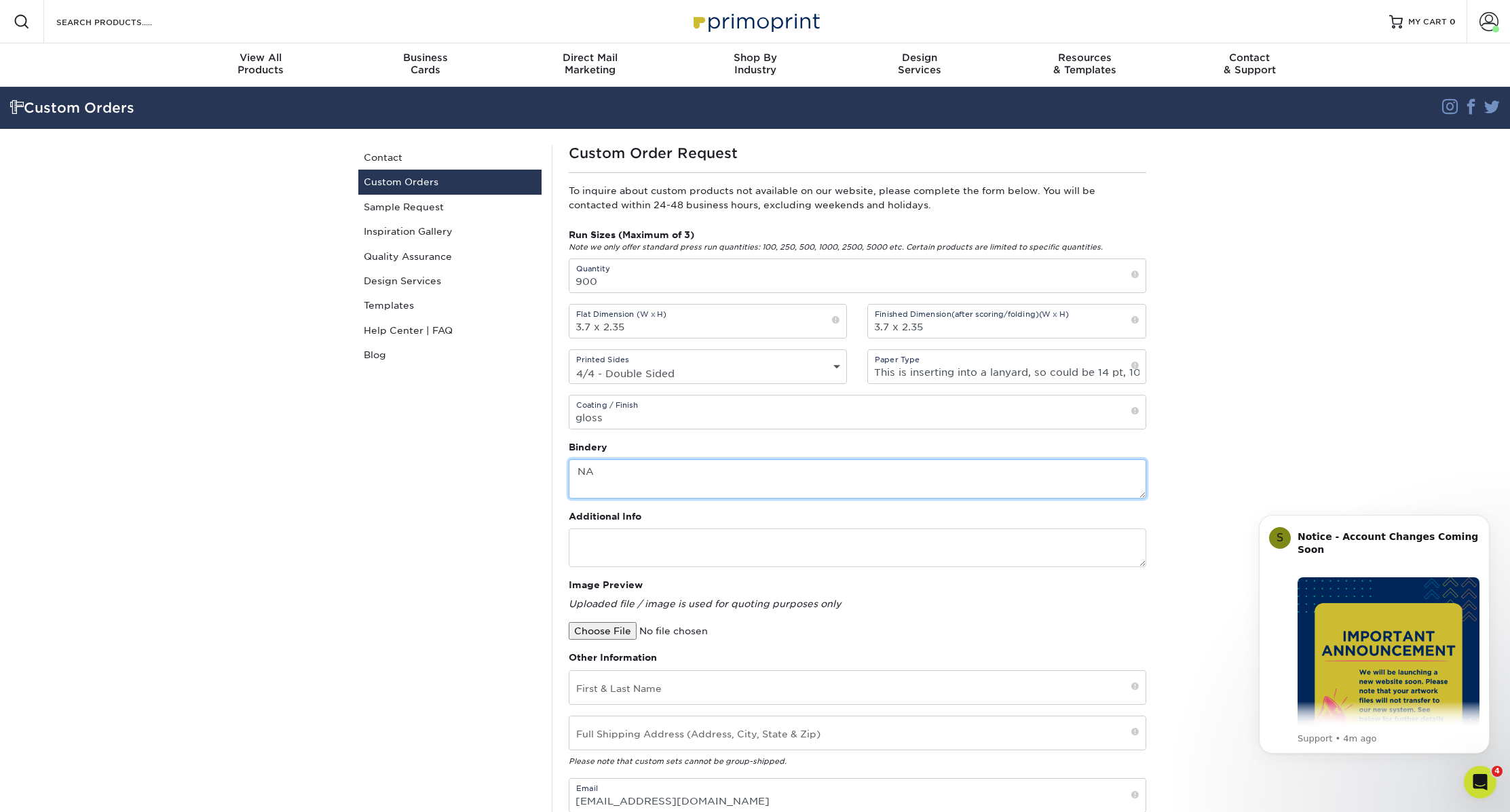
scroll to position [62, 0]
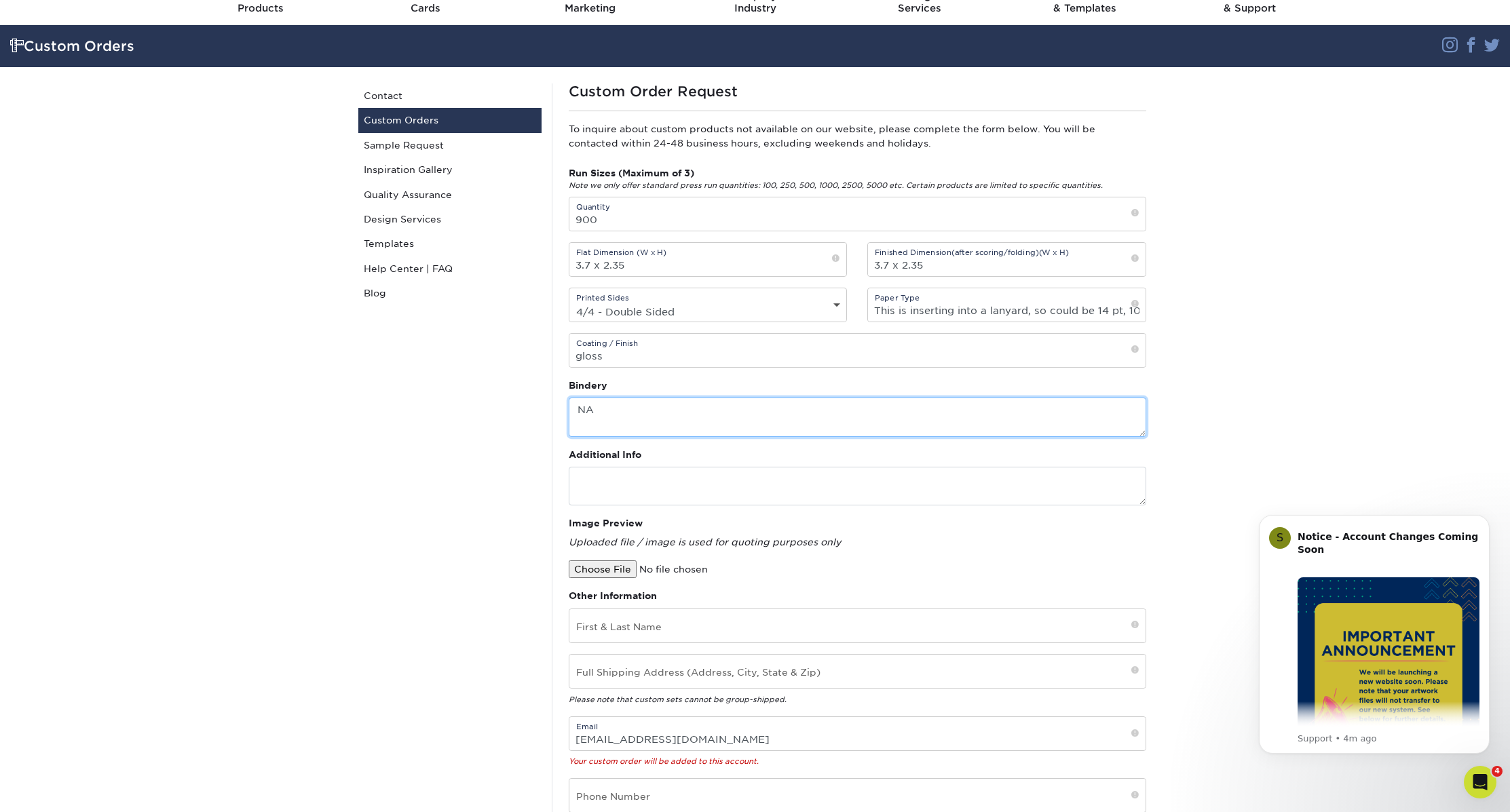
type textarea "NA"
click at [611, 567] on input "file" at bounding box center [684, 569] width 231 height 18
type input "C:\fakepath\Lanyard.pdf"
click at [713, 639] on input "Clif" at bounding box center [857, 626] width 577 height 34
type input "Clif Edwards"
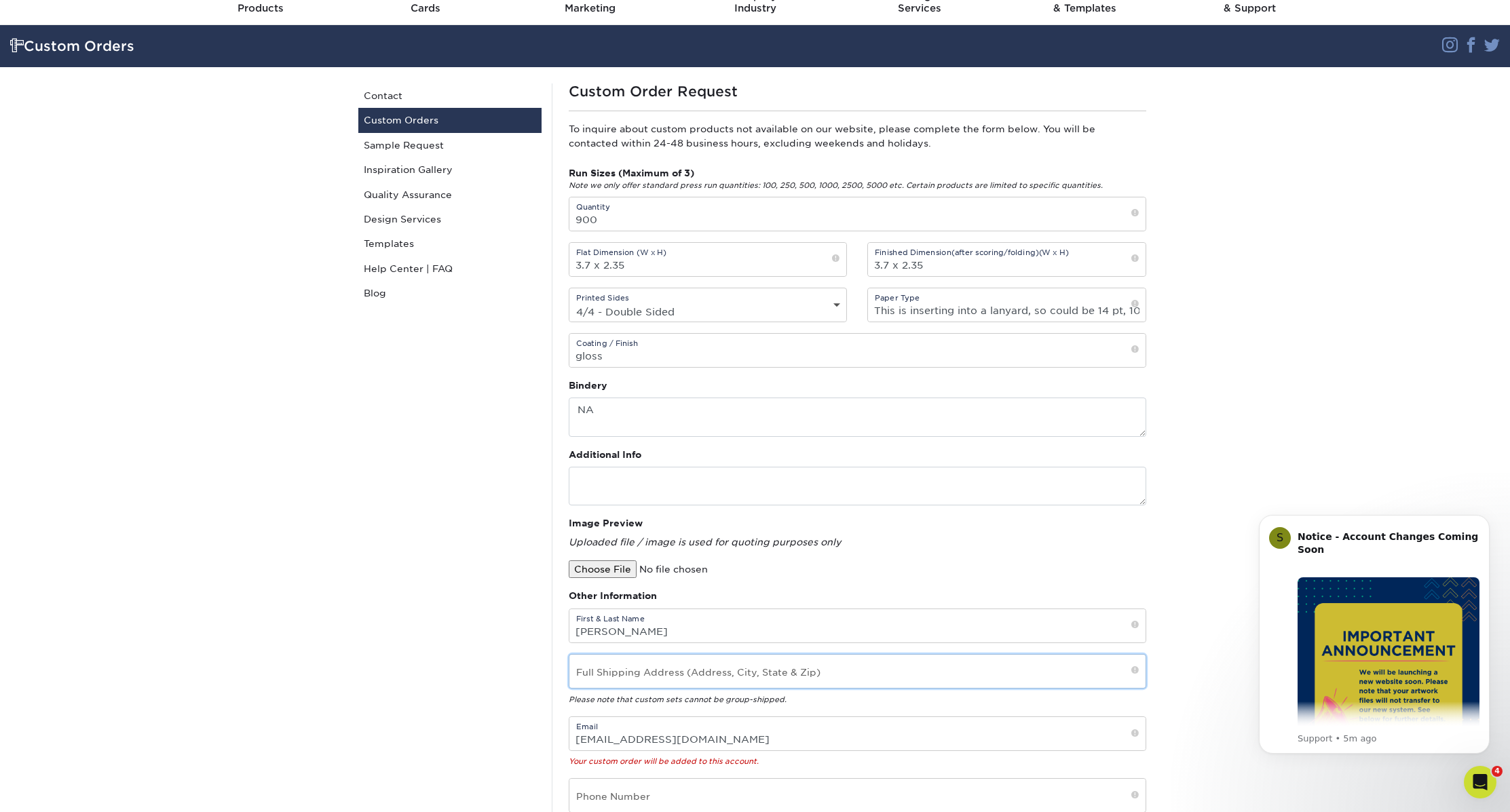
click at [707, 665] on input "text" at bounding box center [857, 672] width 577 height 34
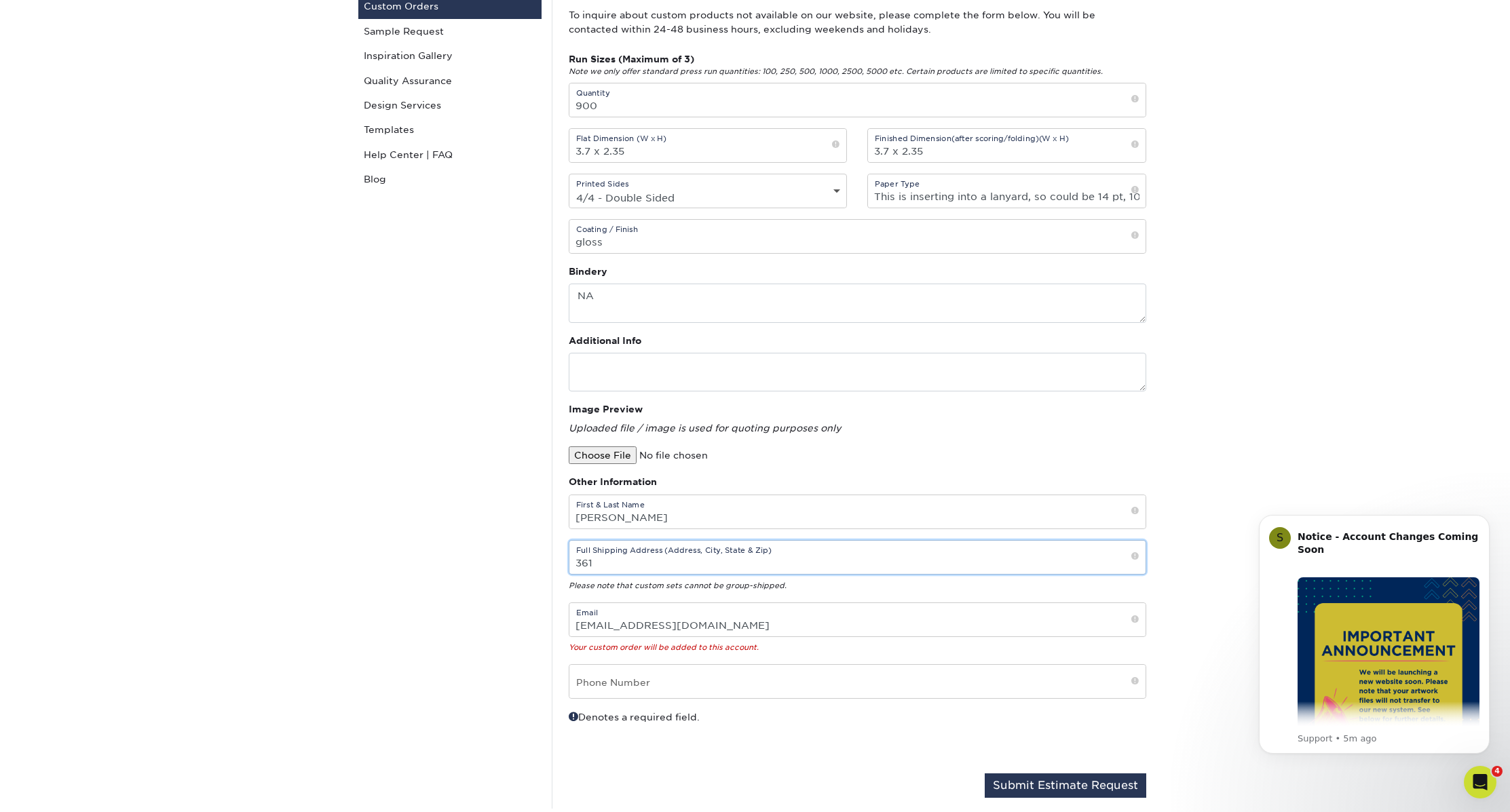
scroll to position [179, 0]
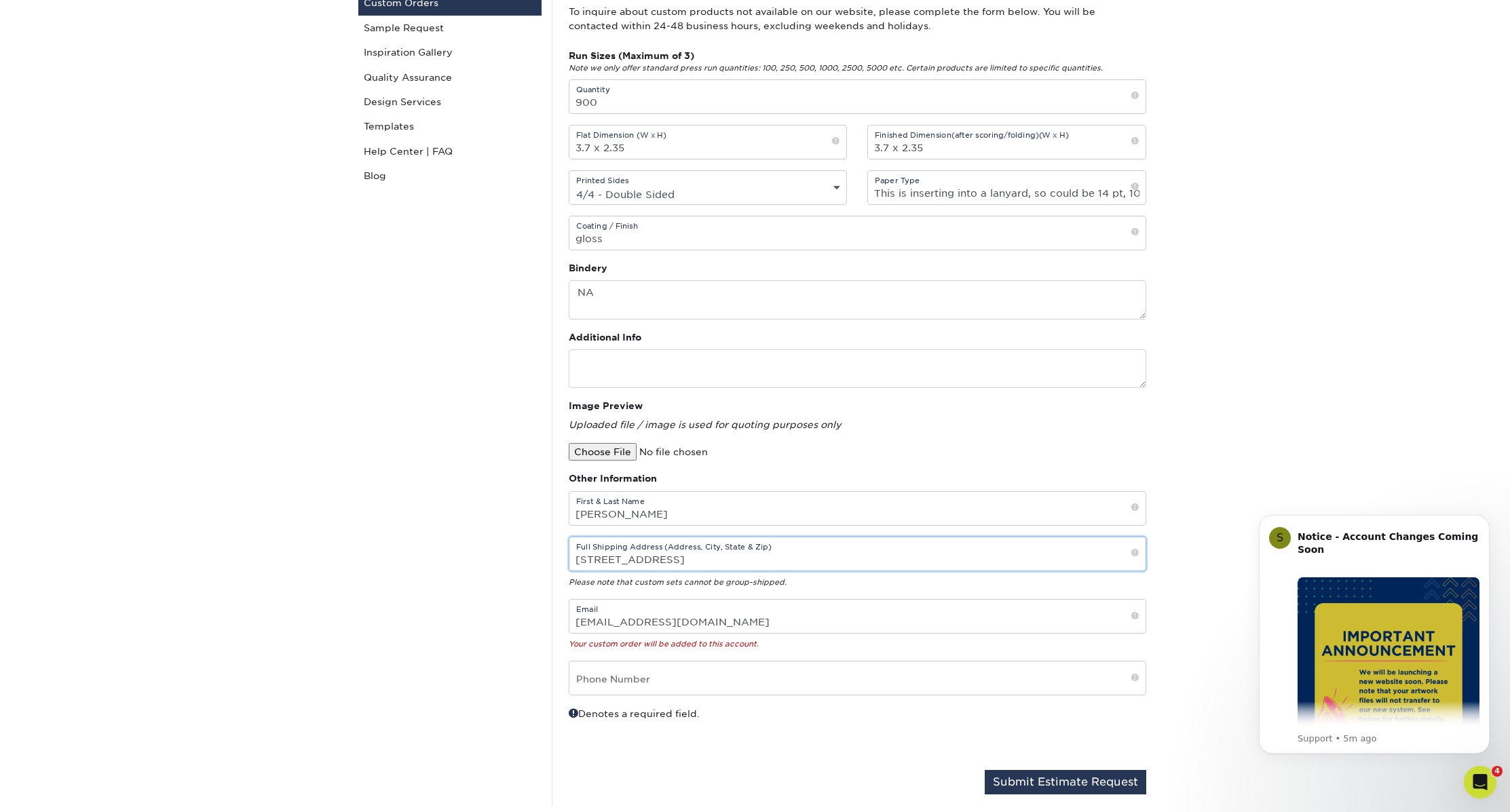
type input "361 Hebron Circle Sacramento, CA 95835"
type input "916-203-9977"
click at [1090, 782] on button "Submit Estimate Request" at bounding box center [1065, 782] width 162 height 24
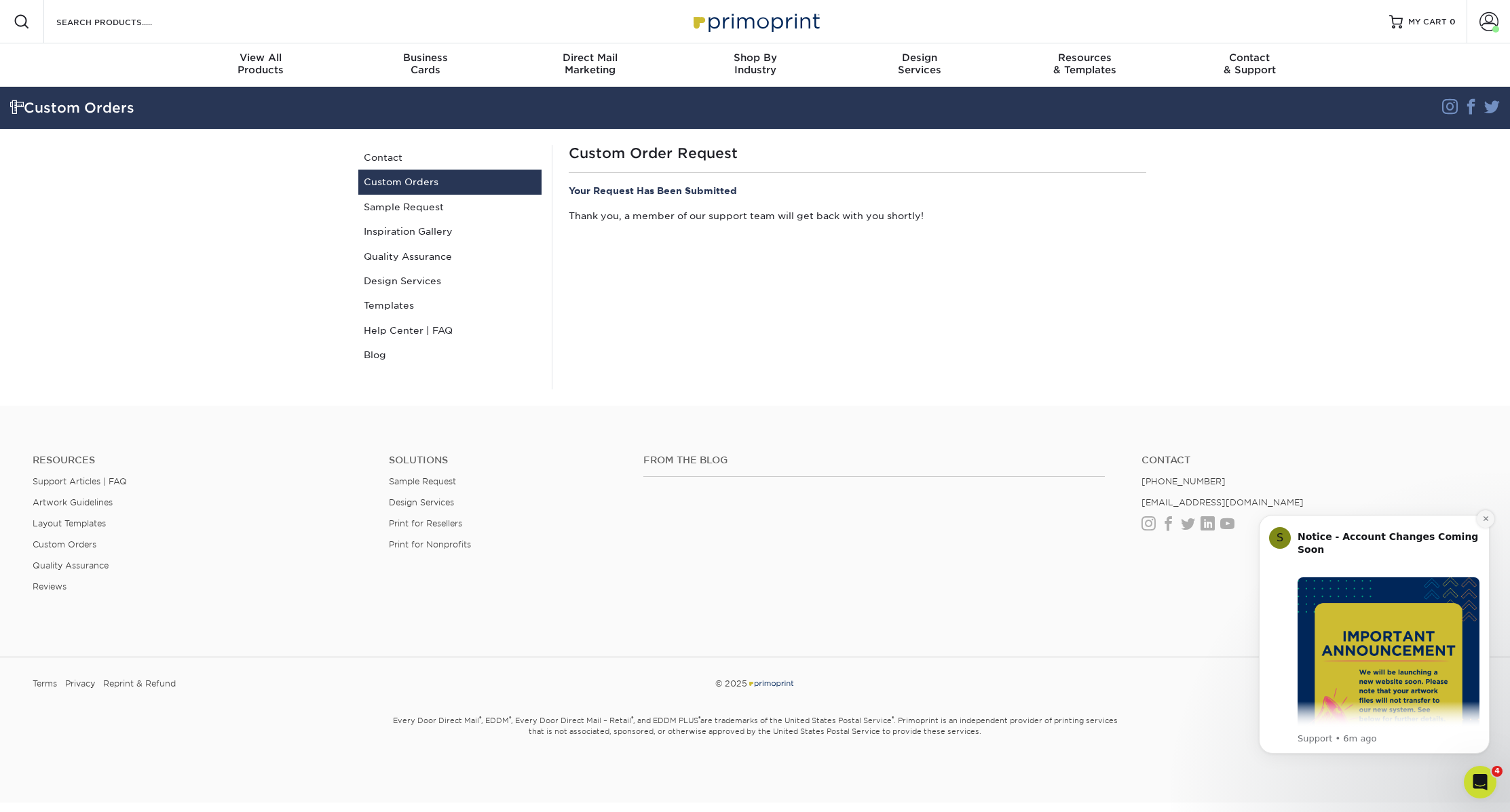
click at [1481, 520] on button "Dismiss notification" at bounding box center [1485, 519] width 18 height 18
